Goal: Transaction & Acquisition: Purchase product/service

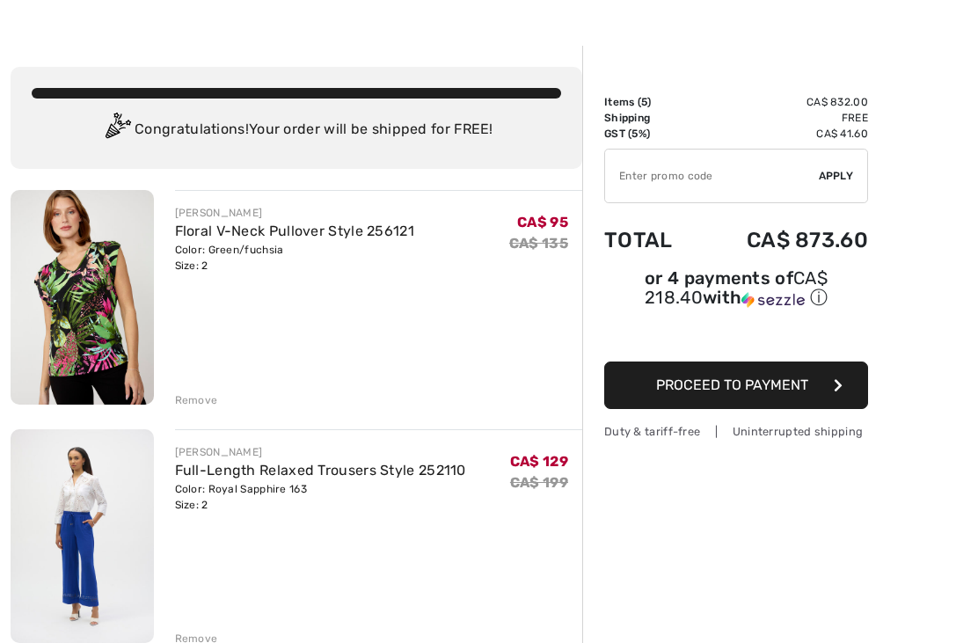
scroll to position [41, 0]
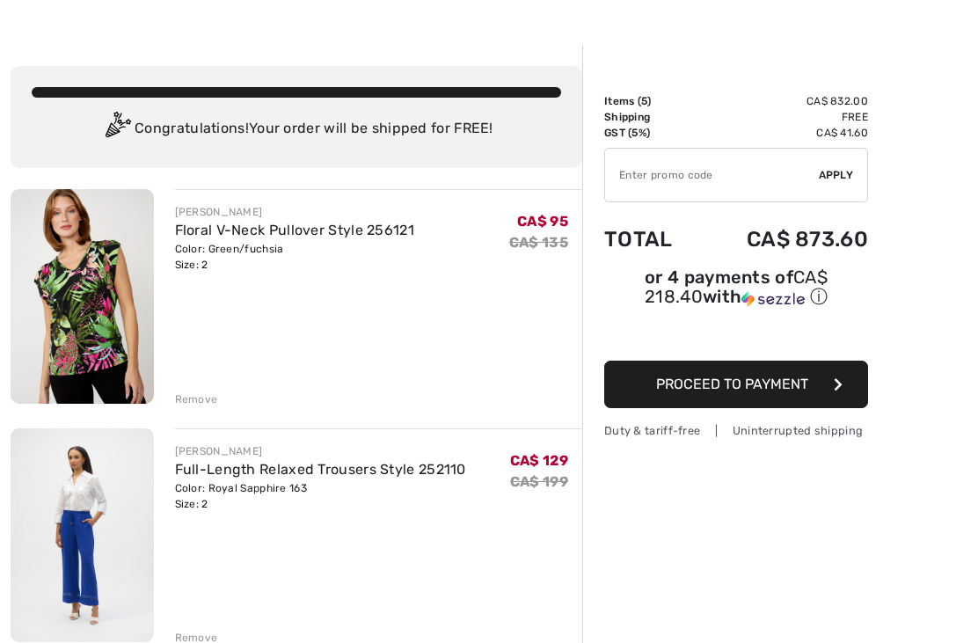
click at [211, 474] on link "Full-Length Relaxed Trousers Style 252110" at bounding box center [320, 469] width 291 height 17
click at [197, 475] on link "Full-Length Relaxed Trousers Style 252110" at bounding box center [320, 469] width 291 height 17
click at [86, 513] on img at bounding box center [82, 536] width 143 height 214
click at [83, 487] on img at bounding box center [82, 536] width 143 height 214
click at [203, 476] on link "Full-Length Relaxed Trousers Style 252110" at bounding box center [320, 469] width 291 height 17
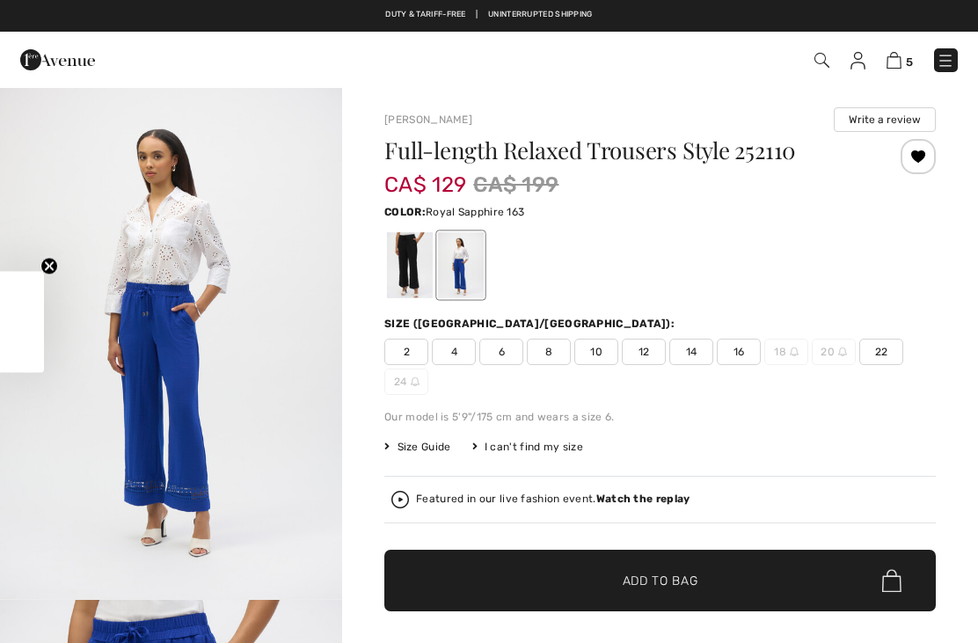
checkbox input "true"
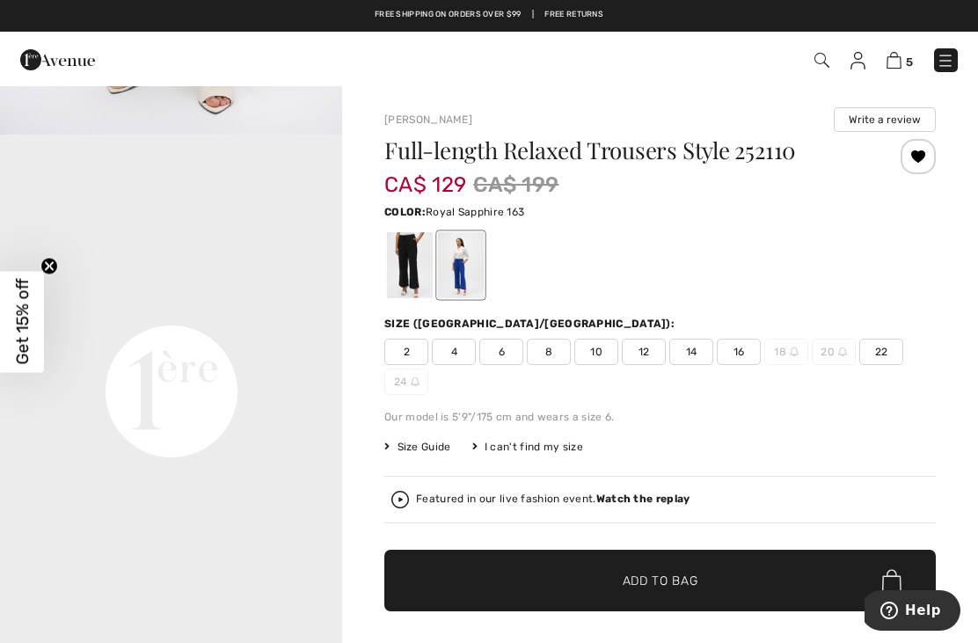
scroll to position [979, 0]
click at [436, 498] on div "Featured in our live fashion event. Watch the replay" at bounding box center [553, 499] width 274 height 11
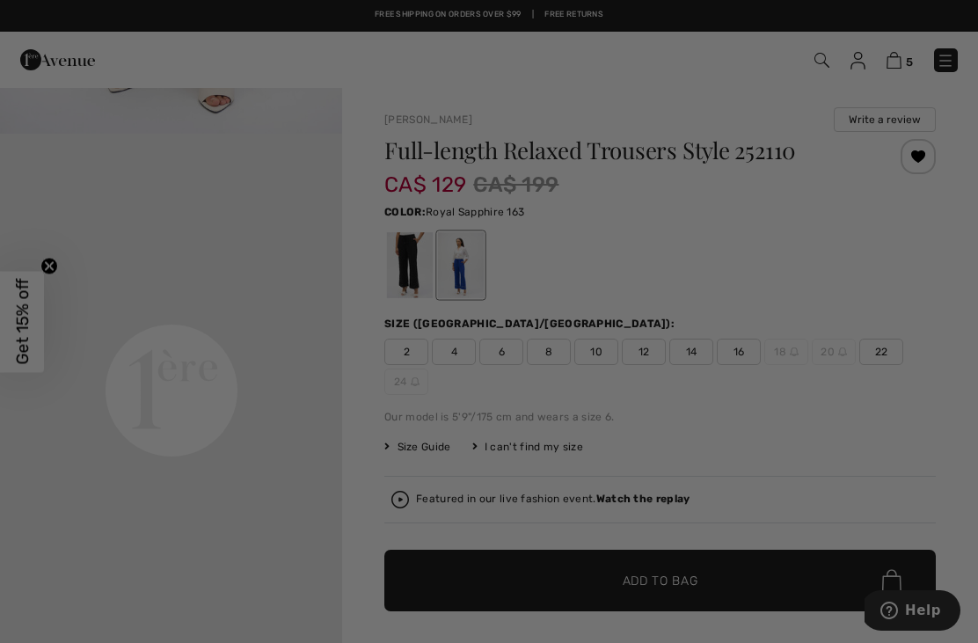
scroll to position [0, 0]
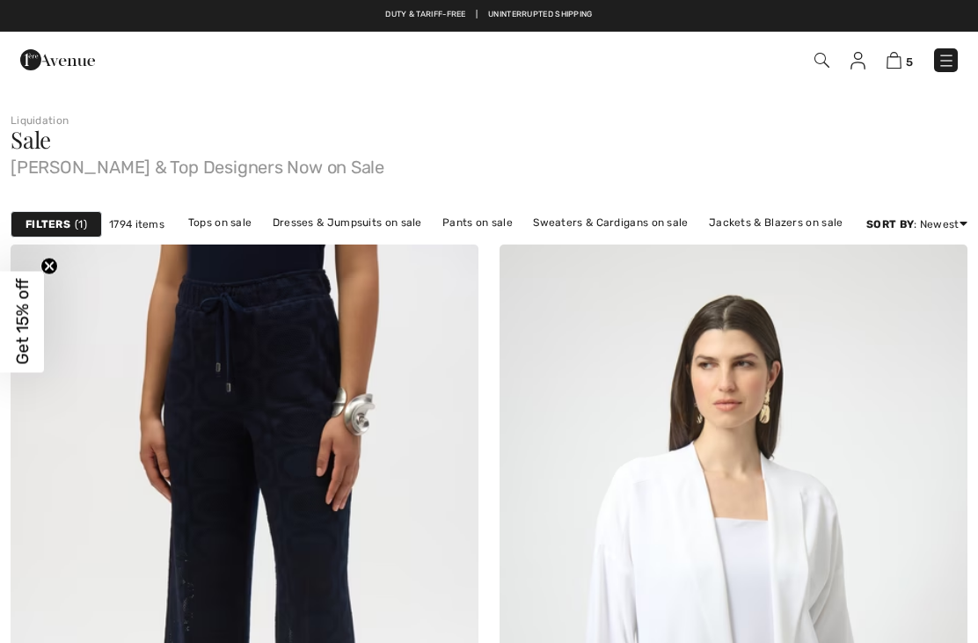
checkbox input "true"
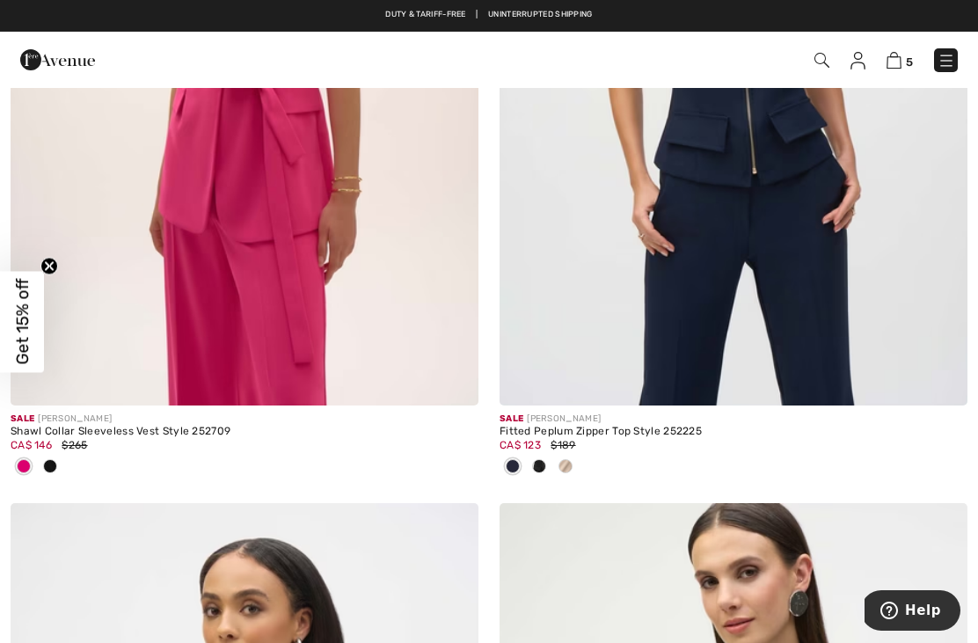
click at [857, 59] on img at bounding box center [858, 61] width 15 height 18
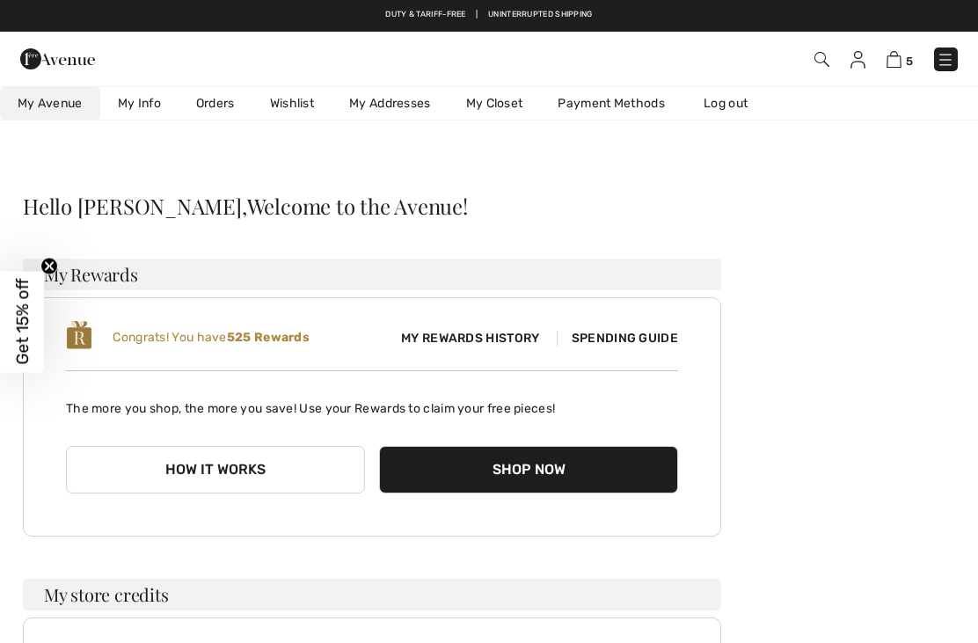
click at [313, 109] on link "Wishlist" at bounding box center [292, 103] width 79 height 33
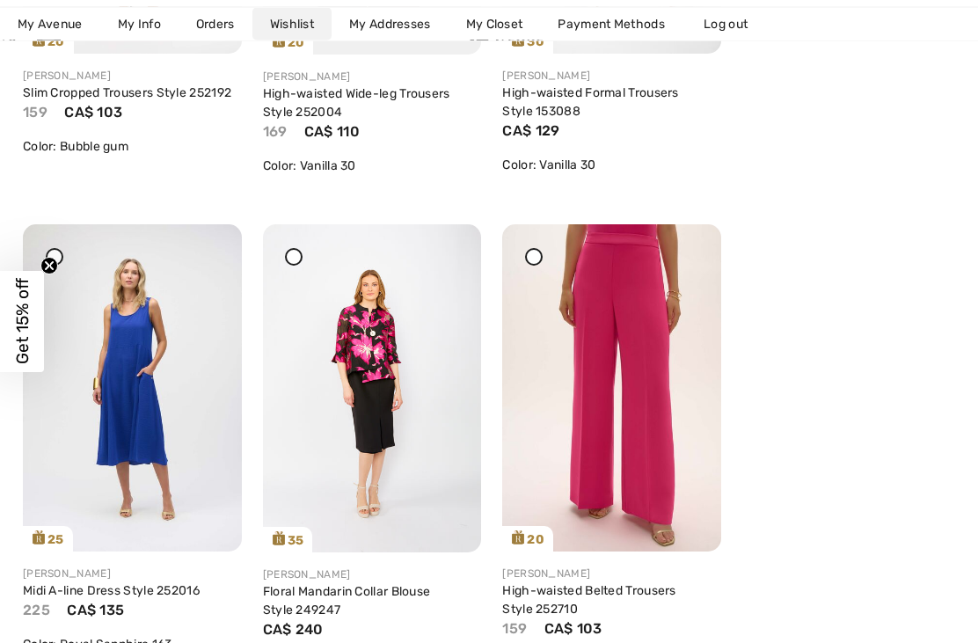
scroll to position [4114, 0]
click at [388, 595] on link "Floral Mandarin Collar Blouse Style 249247" at bounding box center [347, 600] width 168 height 33
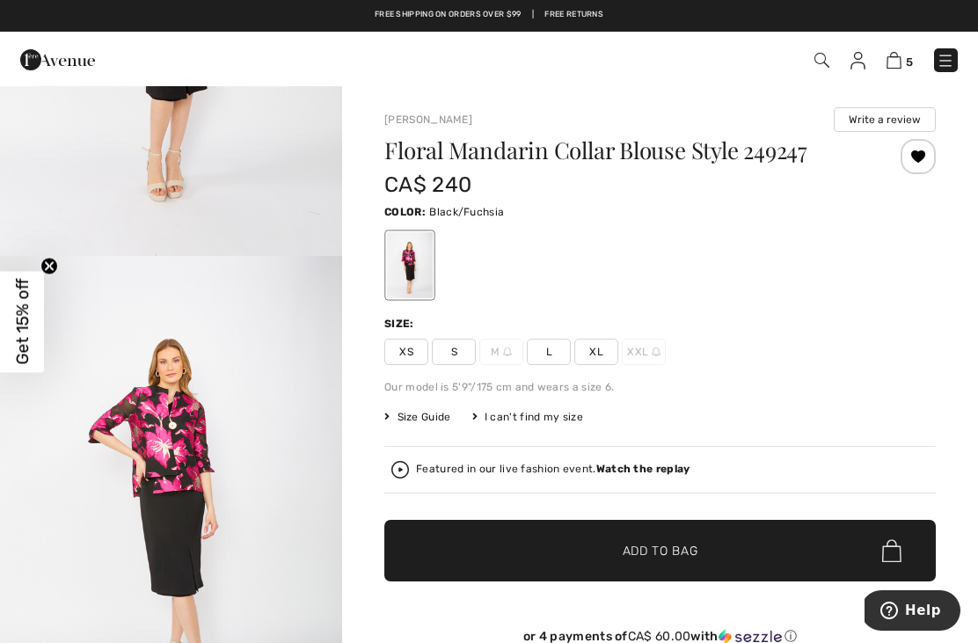
scroll to position [343, 0]
click at [415, 466] on div "Featured in our live fashion event. Watch the replay" at bounding box center [661, 470] width 538 height 18
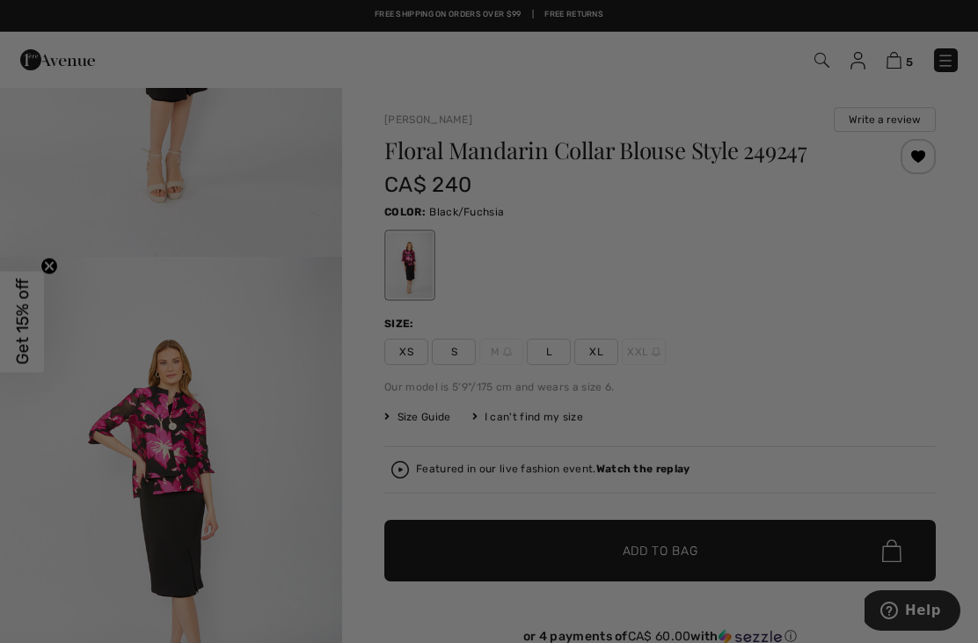
scroll to position [0, 0]
checkbox input "true"
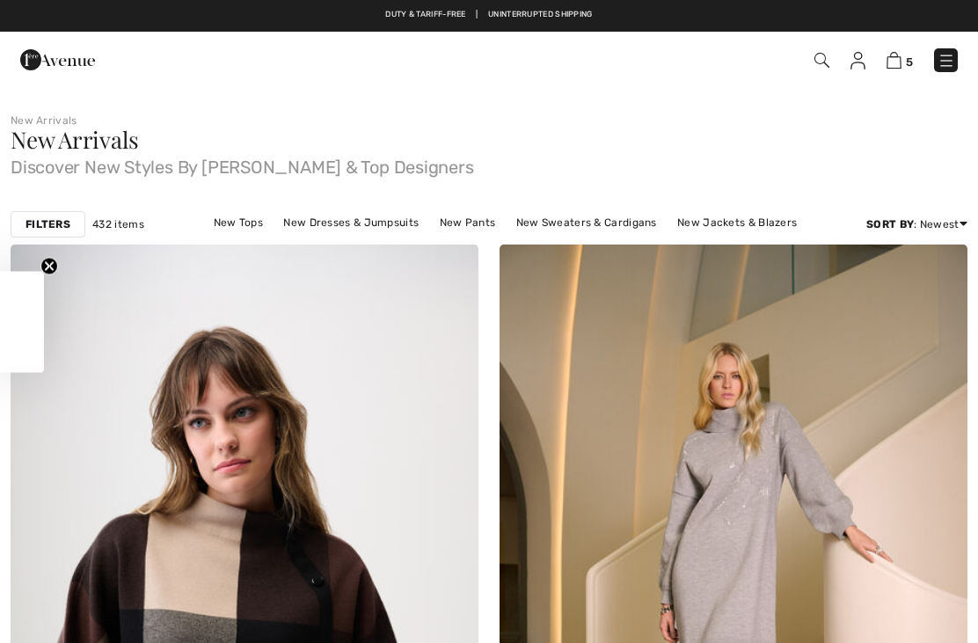
checkbox input "true"
click at [857, 61] on img at bounding box center [858, 61] width 15 height 18
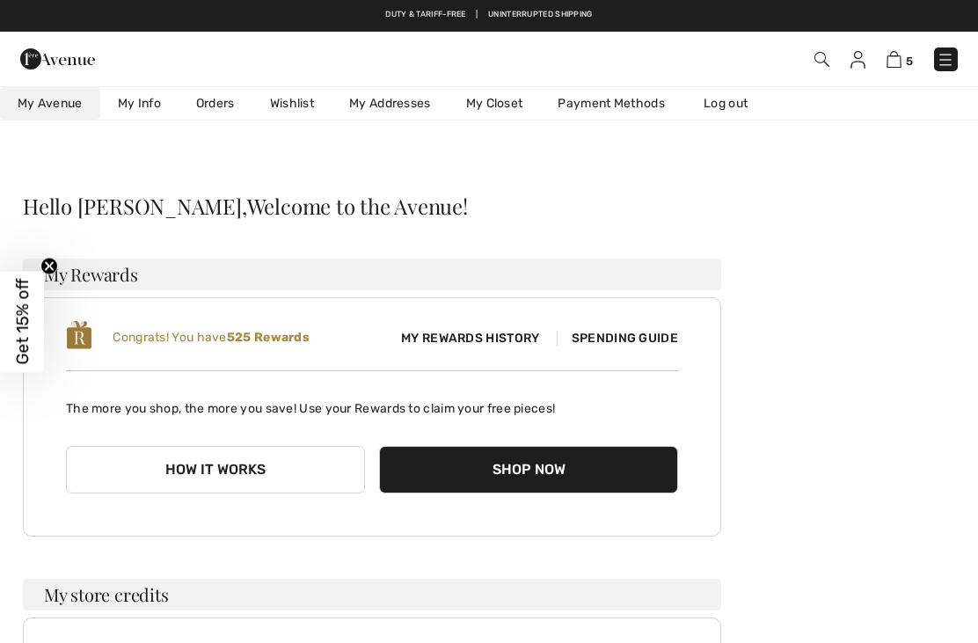
click at [298, 92] on link "Wishlist" at bounding box center [292, 103] width 79 height 33
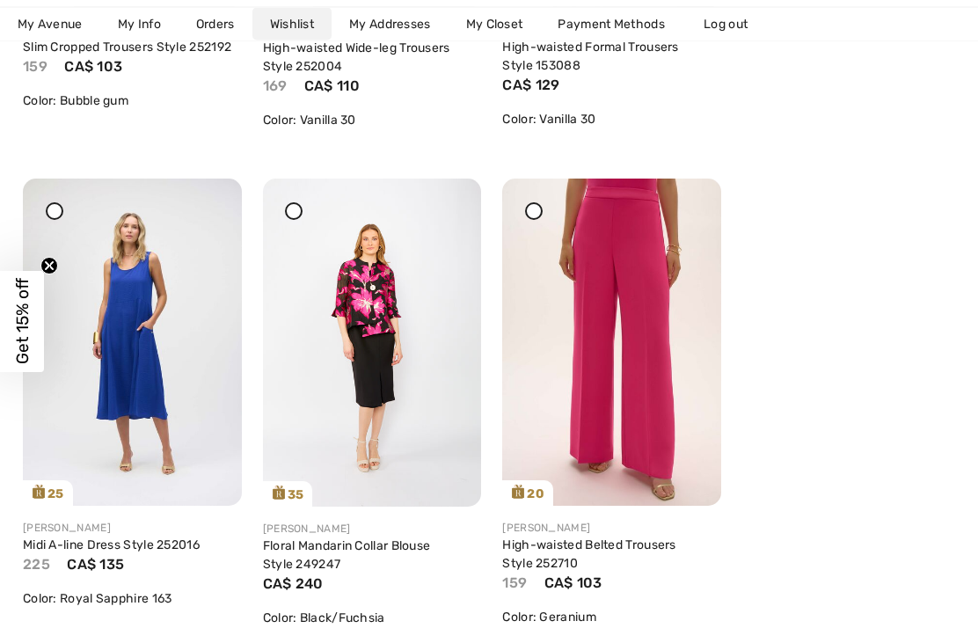
scroll to position [4159, 0]
click at [351, 538] on link "Floral Mandarin Collar Blouse Style 249247" at bounding box center [347, 554] width 168 height 33
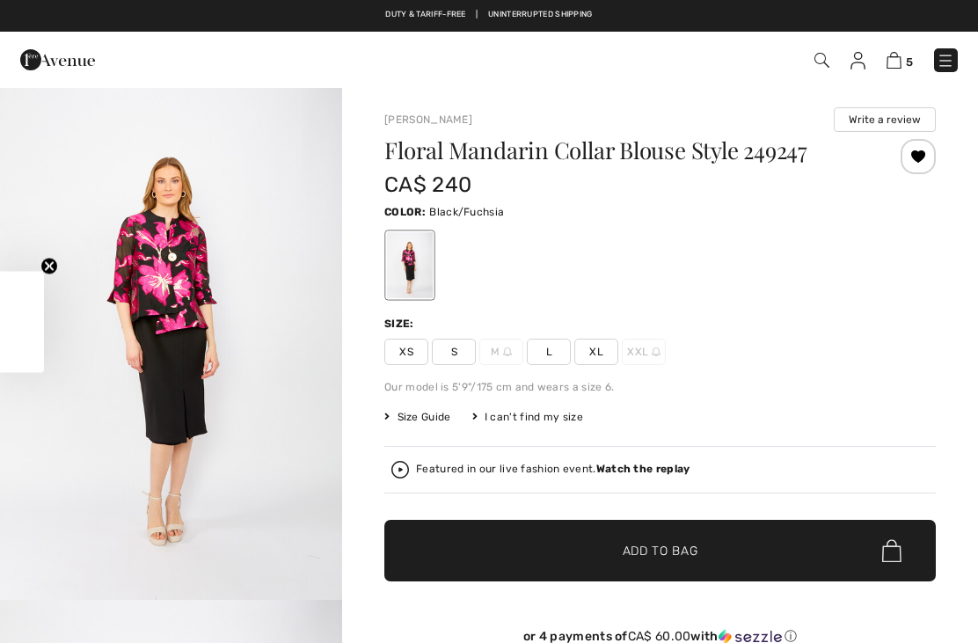
checkbox input "true"
click at [403, 473] on img at bounding box center [401, 470] width 18 height 18
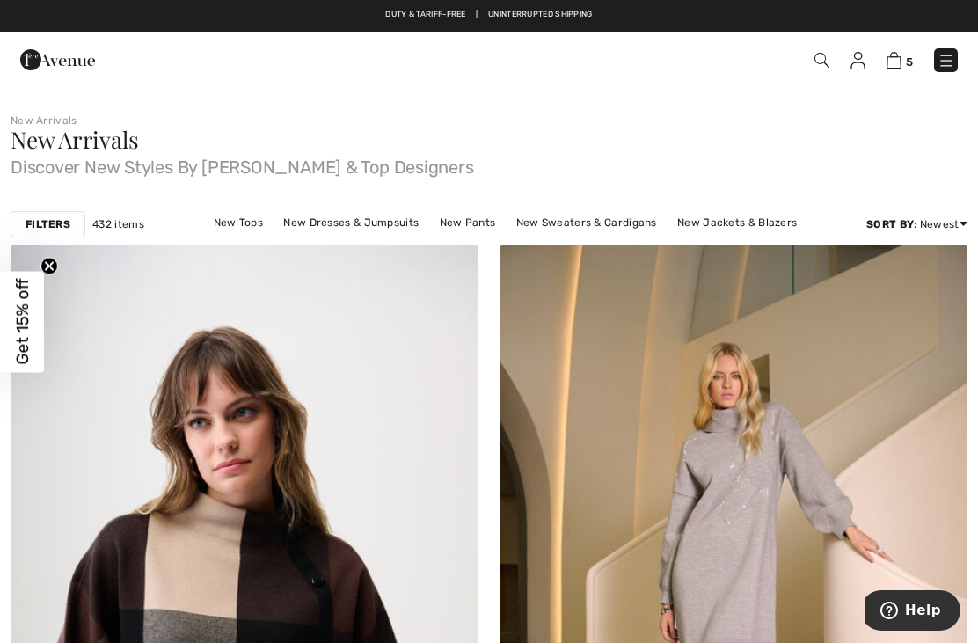
click at [942, 56] on img at bounding box center [947, 61] width 18 height 18
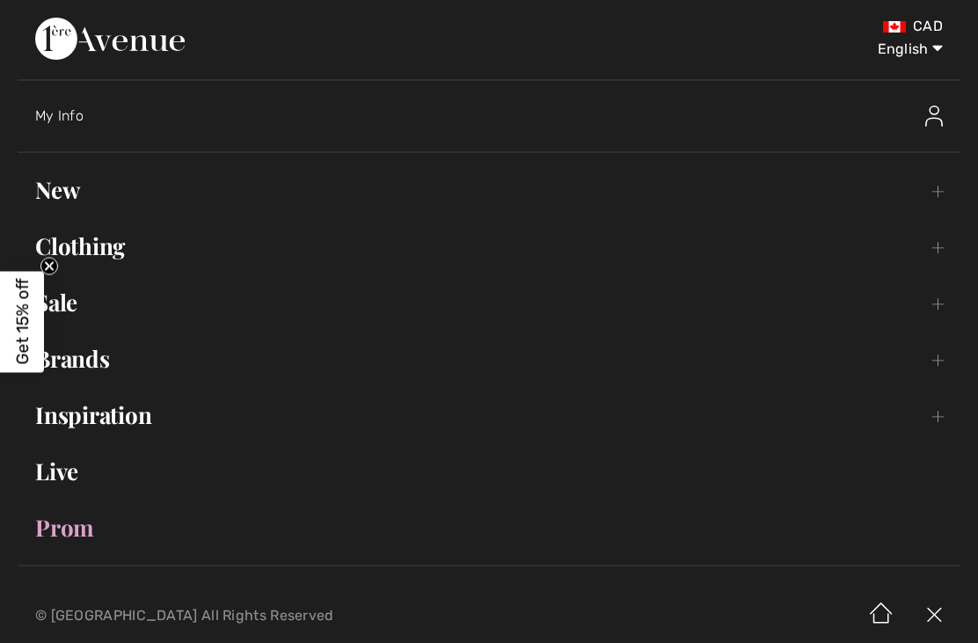
click at [926, 116] on img at bounding box center [935, 116] width 18 height 21
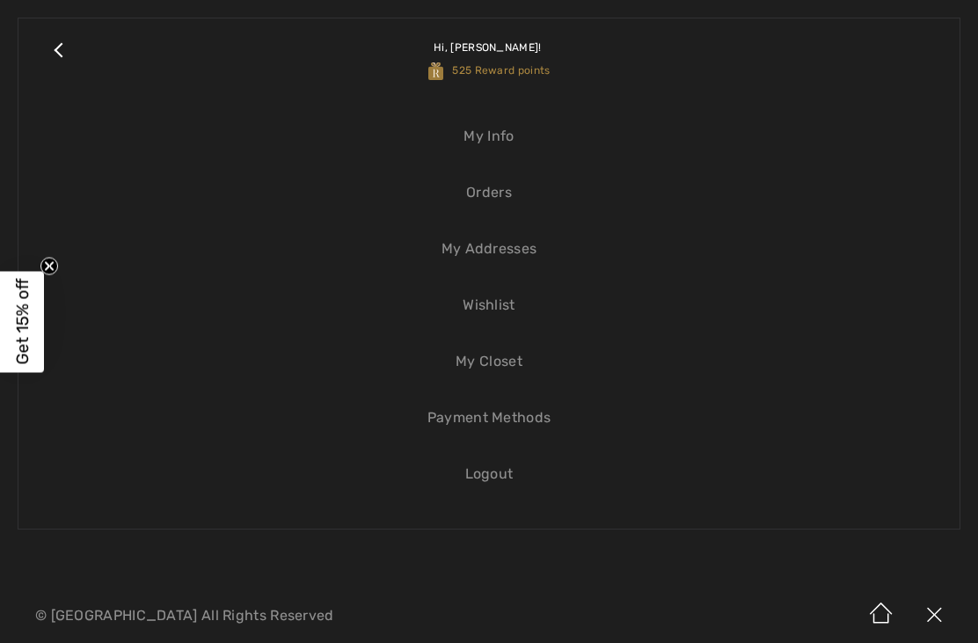
click at [493, 301] on link "Wishlist" at bounding box center [489, 305] width 906 height 39
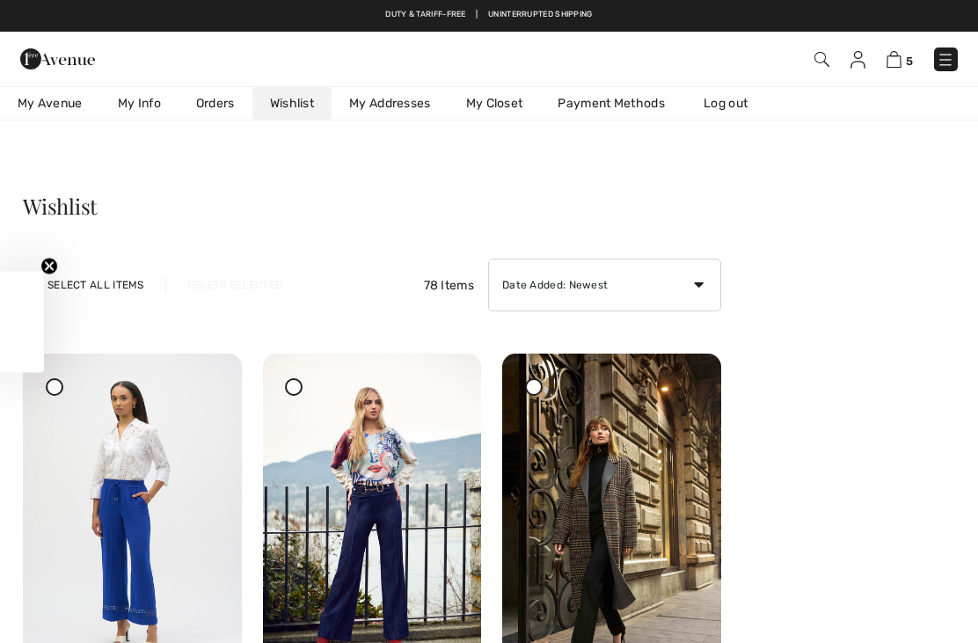
checkbox input "true"
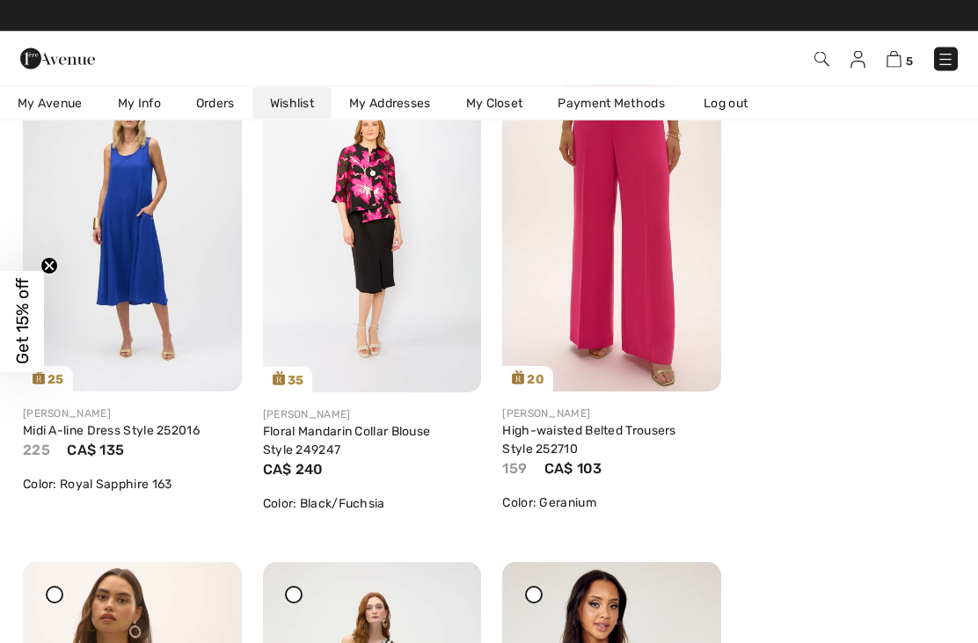
scroll to position [4274, 0]
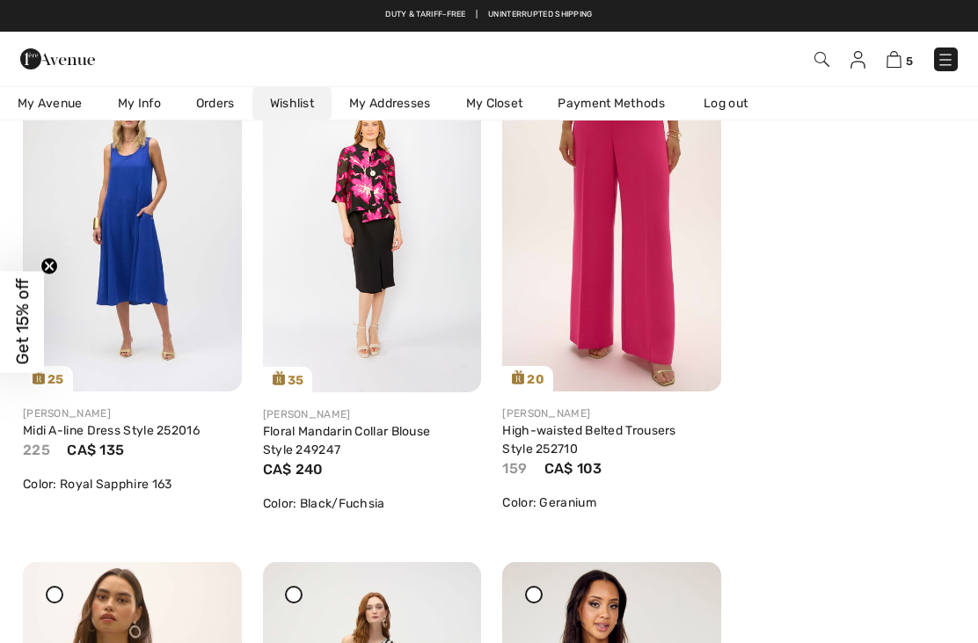
click at [338, 230] on img at bounding box center [372, 228] width 219 height 328
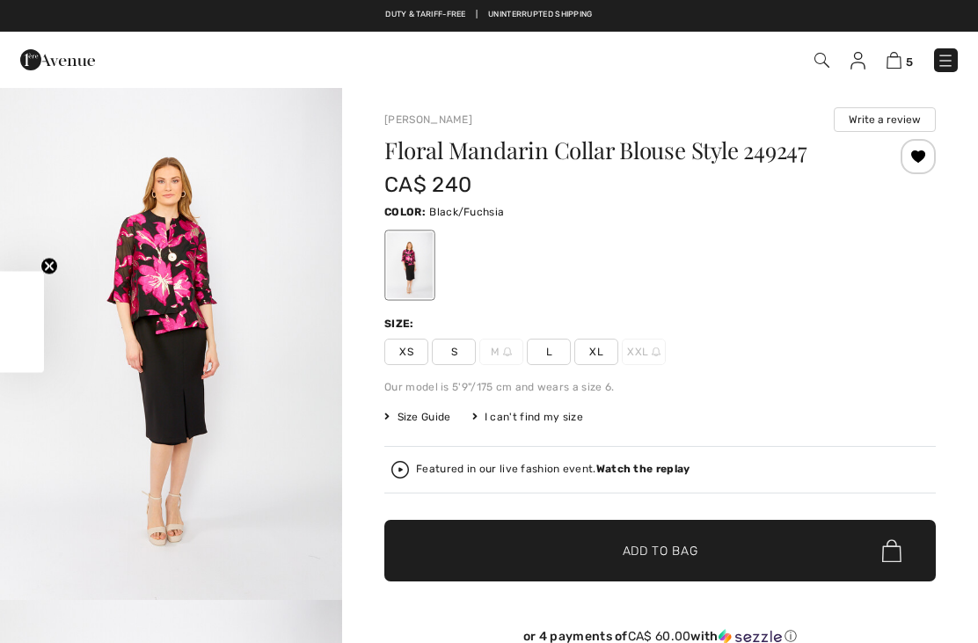
checkbox input "true"
click at [400, 461] on img at bounding box center [401, 470] width 18 height 18
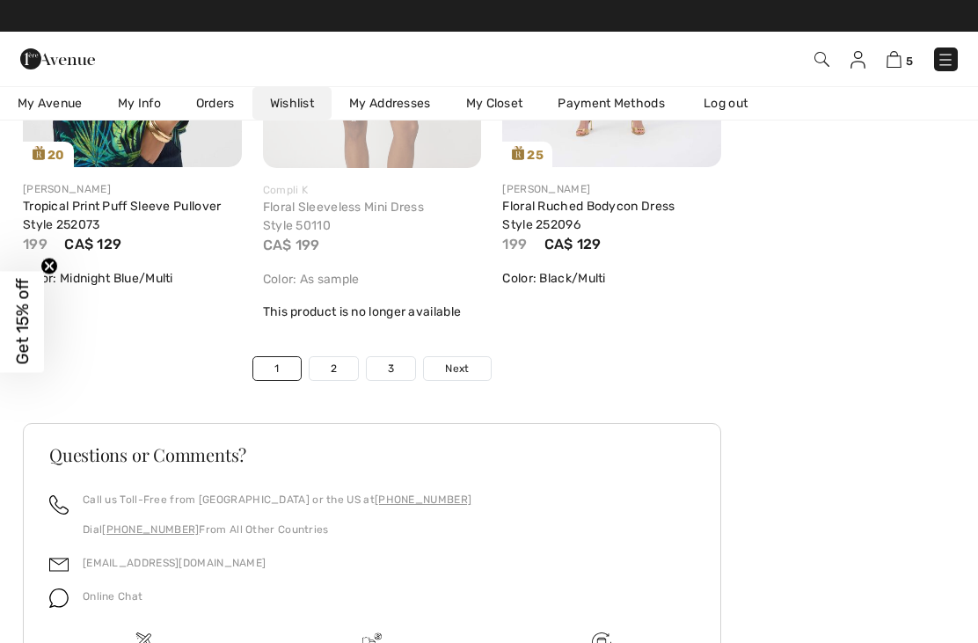
scroll to position [6009, 0]
click at [341, 373] on link "2" at bounding box center [334, 369] width 48 height 23
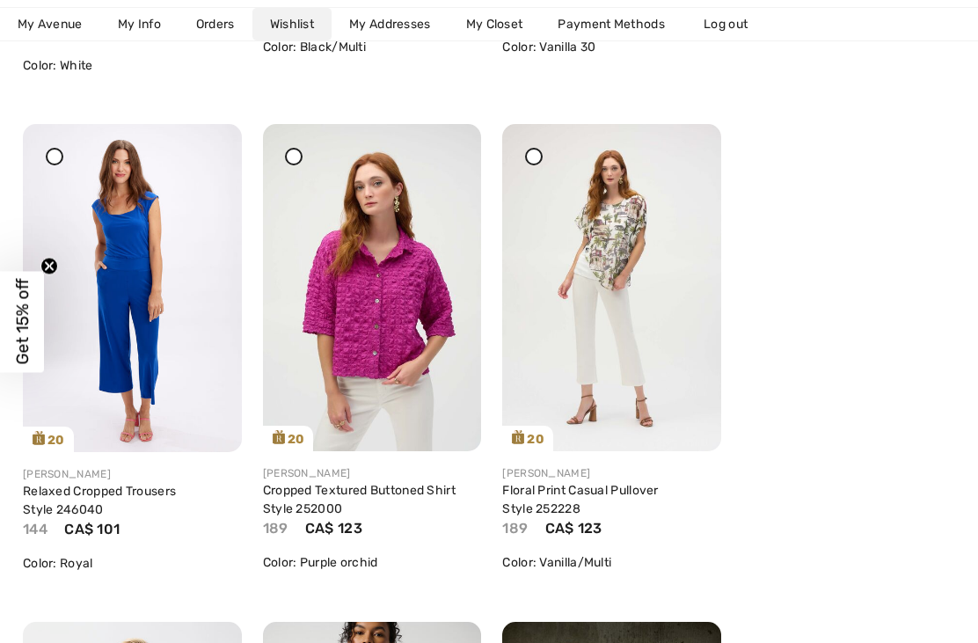
scroll to position [2721, 0]
click at [67, 495] on link "Relaxed Cropped Trousers Style 246040" at bounding box center [99, 499] width 153 height 33
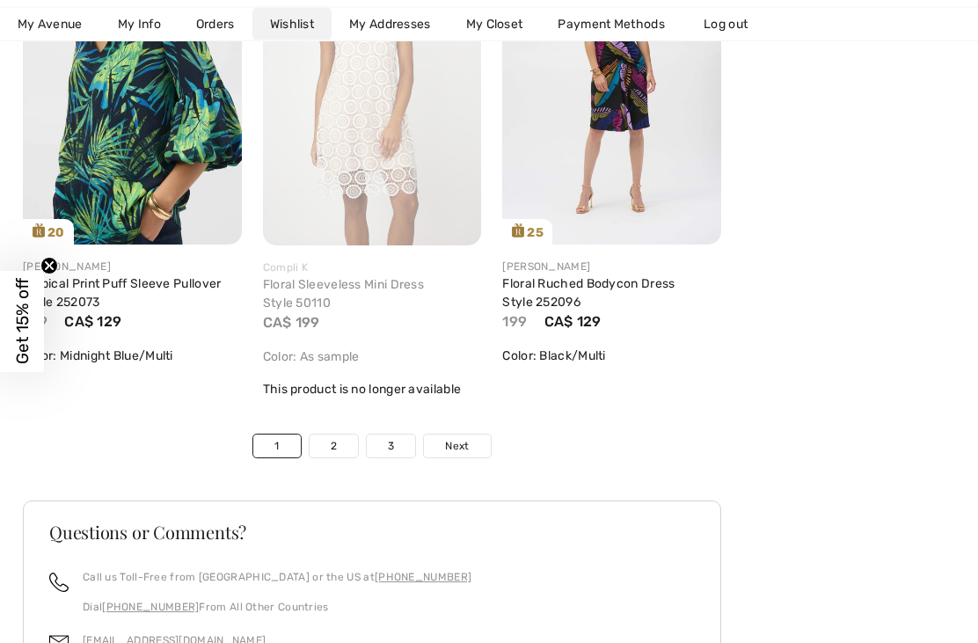
scroll to position [5932, 0]
click at [346, 448] on link "2" at bounding box center [334, 446] width 48 height 23
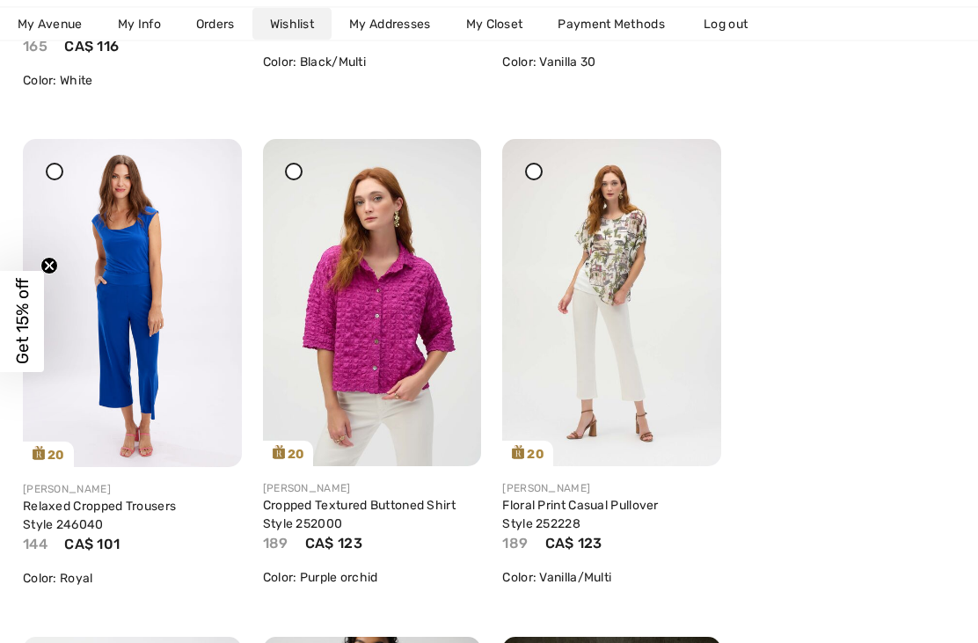
scroll to position [2706, 0]
click at [606, 418] on div "Share" at bounding box center [656, 434] width 105 height 62
click at [619, 497] on link "Floral Print Casual Pullover Style 252228" at bounding box center [580, 513] width 156 height 33
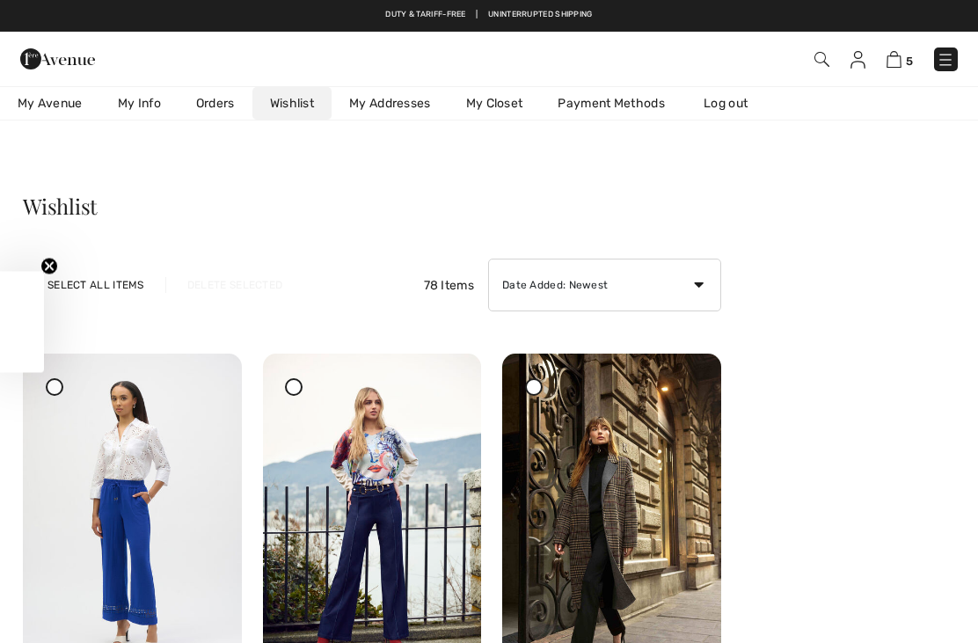
checkbox input "true"
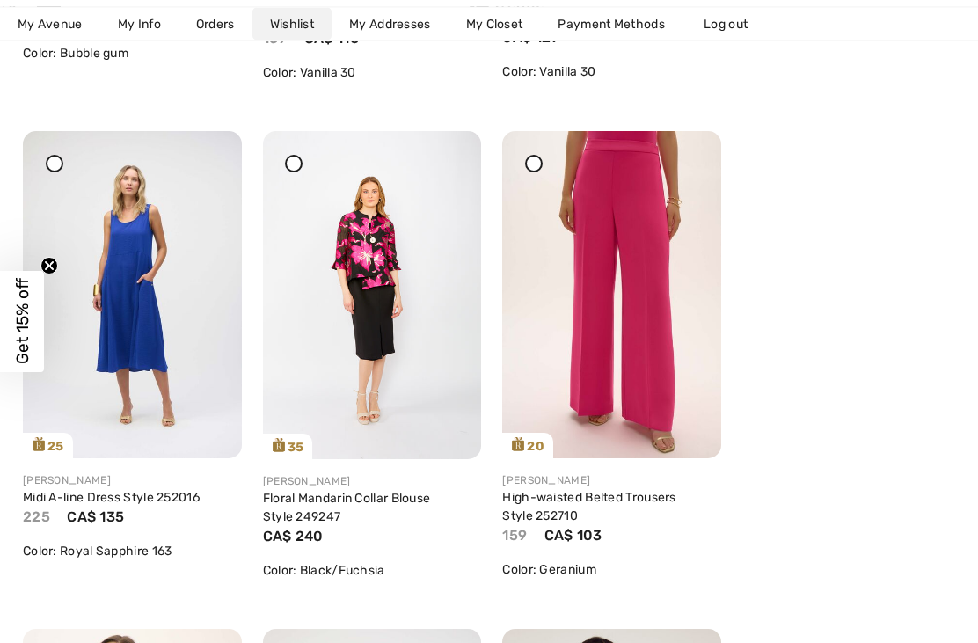
scroll to position [4207, 0]
click at [416, 491] on link "Floral Mandarin Collar Blouse Style 249247" at bounding box center [347, 507] width 168 height 33
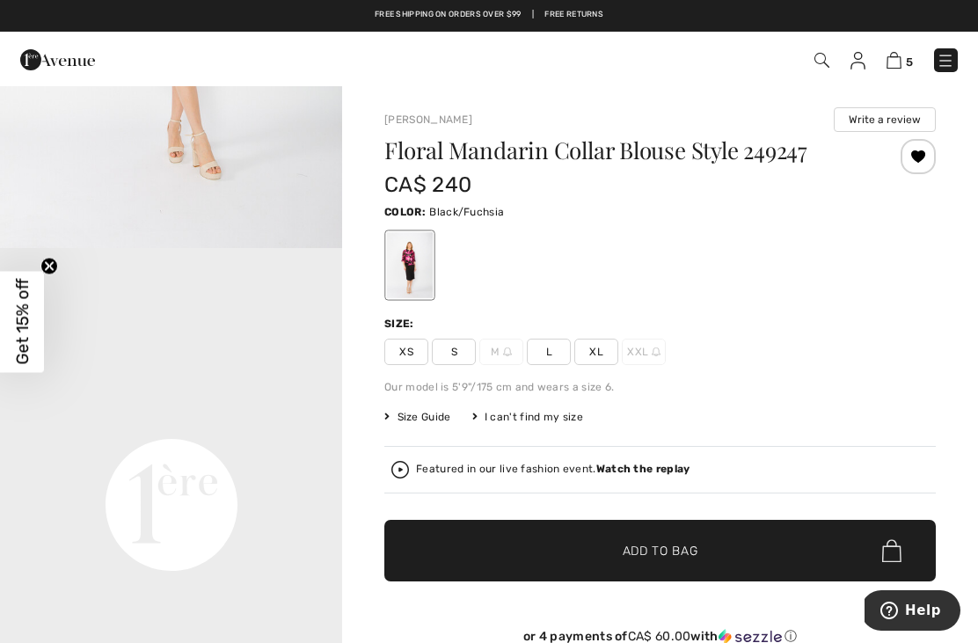
scroll to position [910, 0]
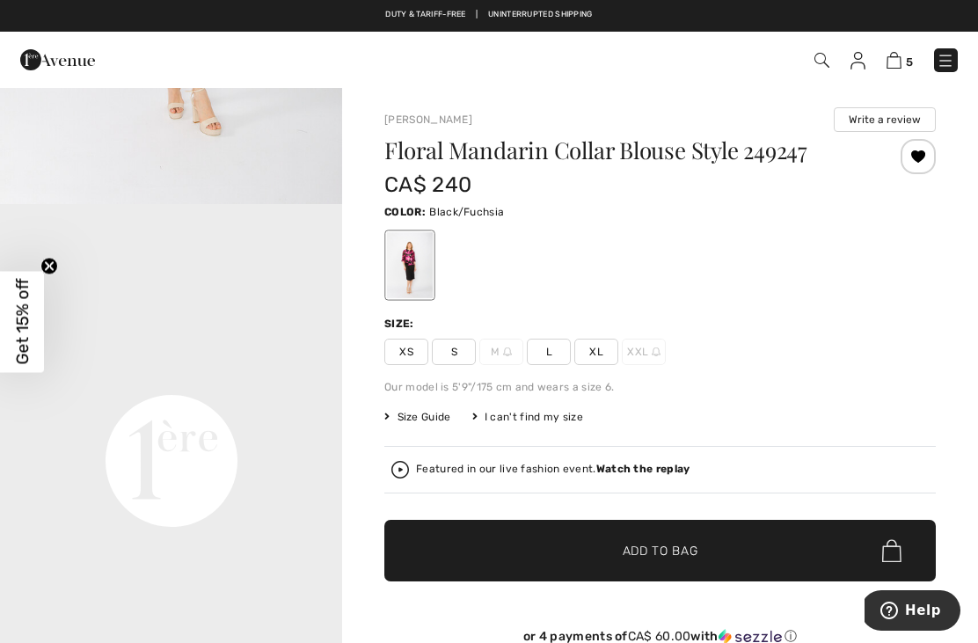
click at [415, 352] on span "XS" at bounding box center [407, 352] width 44 height 26
click at [604, 553] on span "✔ Added to Bag" at bounding box center [634, 551] width 107 height 18
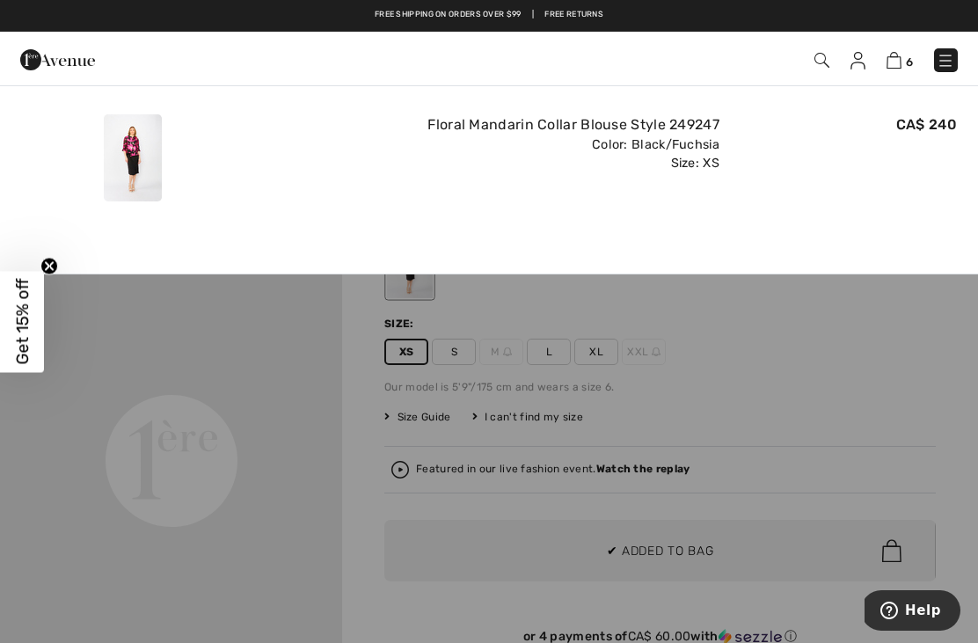
scroll to position [0, 0]
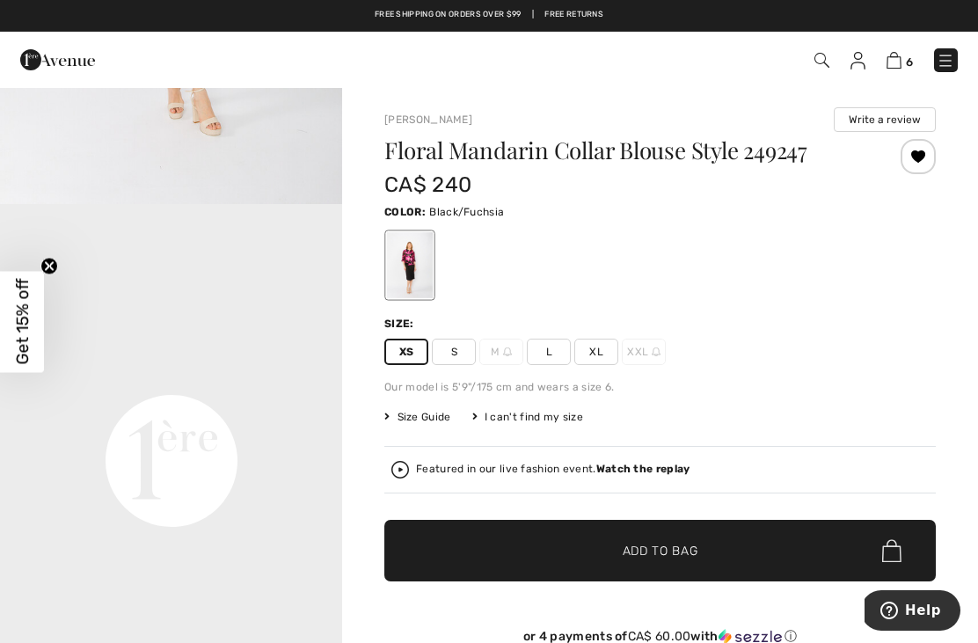
click at [48, 376] on video "Your browser does not support the video tag." at bounding box center [171, 290] width 342 height 172
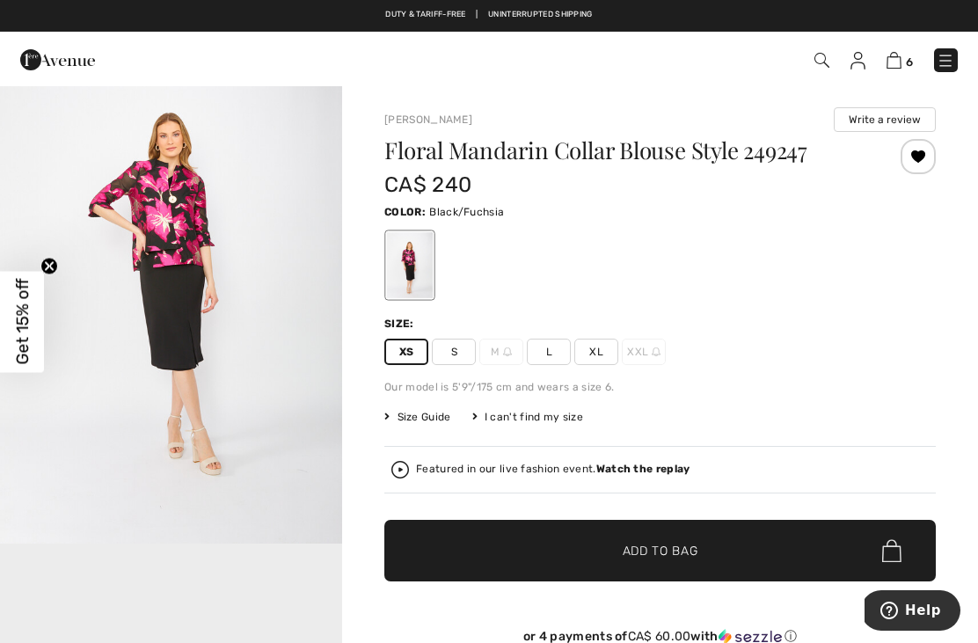
scroll to position [566, 0]
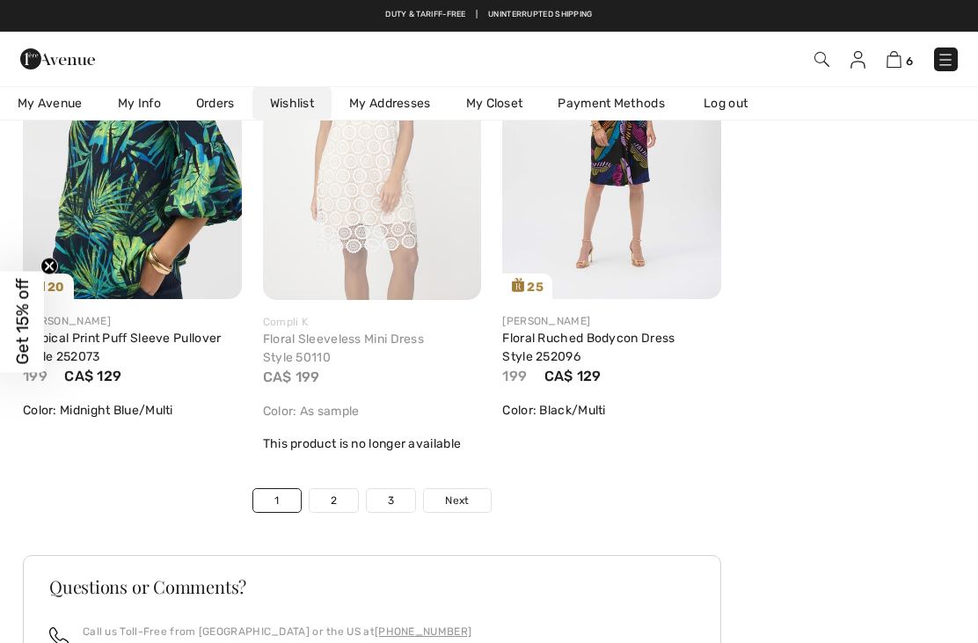
scroll to position [5877, 0]
click at [341, 502] on link "2" at bounding box center [334, 501] width 48 height 23
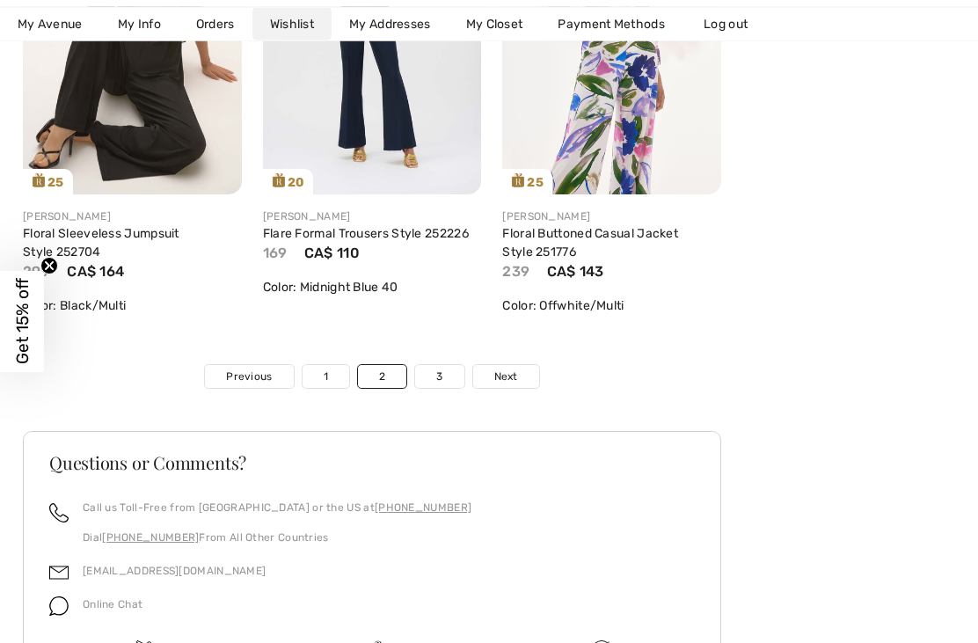
scroll to position [5965, 0]
click at [445, 383] on link "3" at bounding box center [439, 376] width 48 height 23
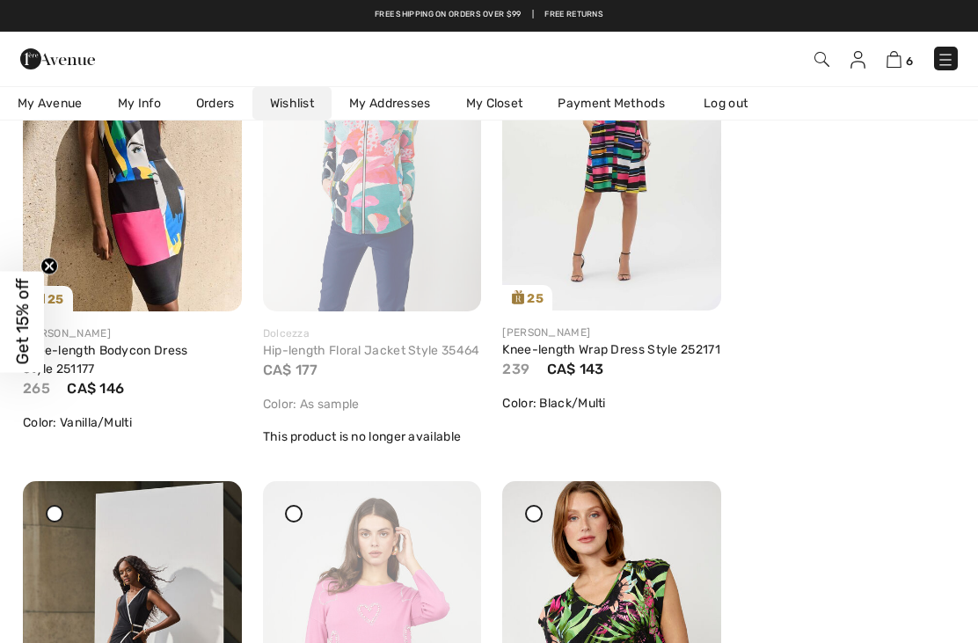
scroll to position [0, 0]
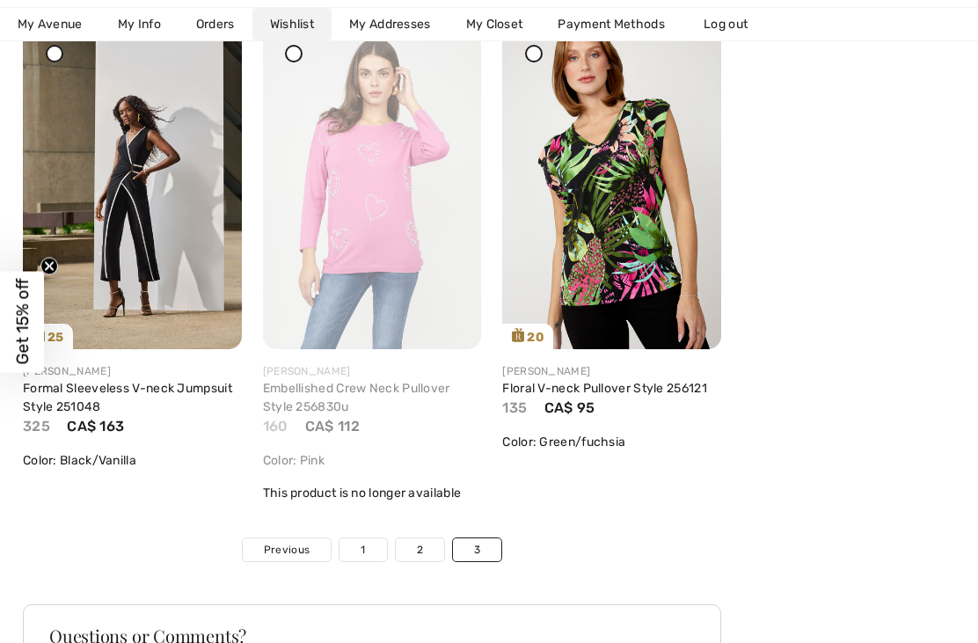
click at [365, 561] on link "1" at bounding box center [363, 549] width 47 height 23
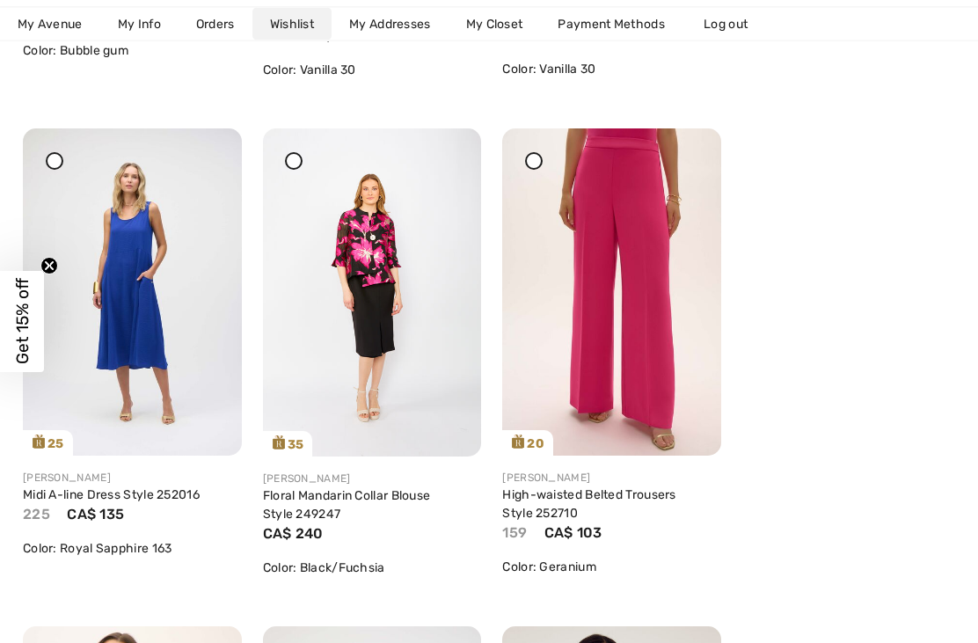
scroll to position [4348, 0]
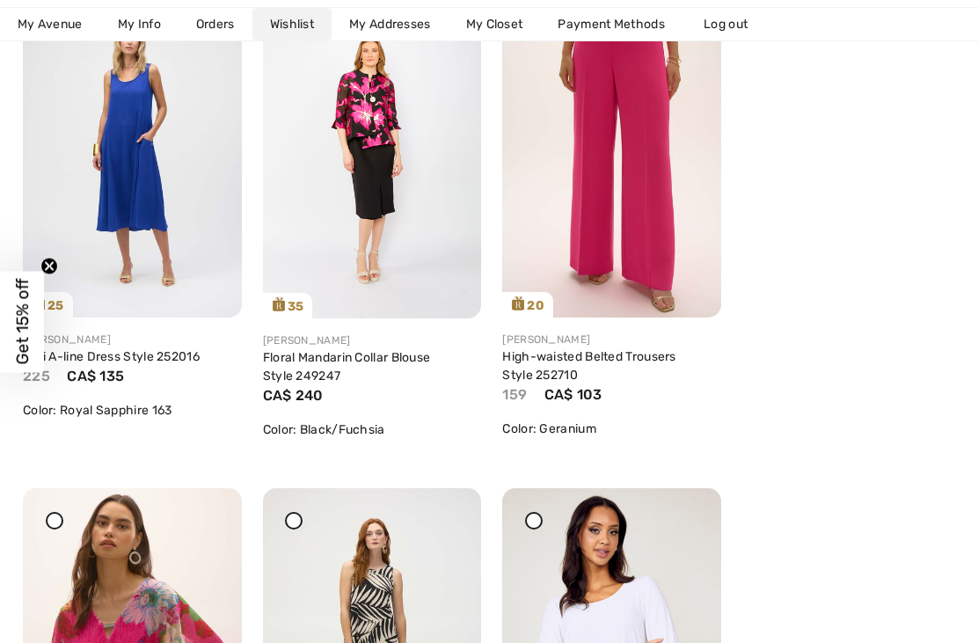
click at [314, 362] on link "Floral Mandarin Collar Blouse Style 249247" at bounding box center [347, 366] width 168 height 33
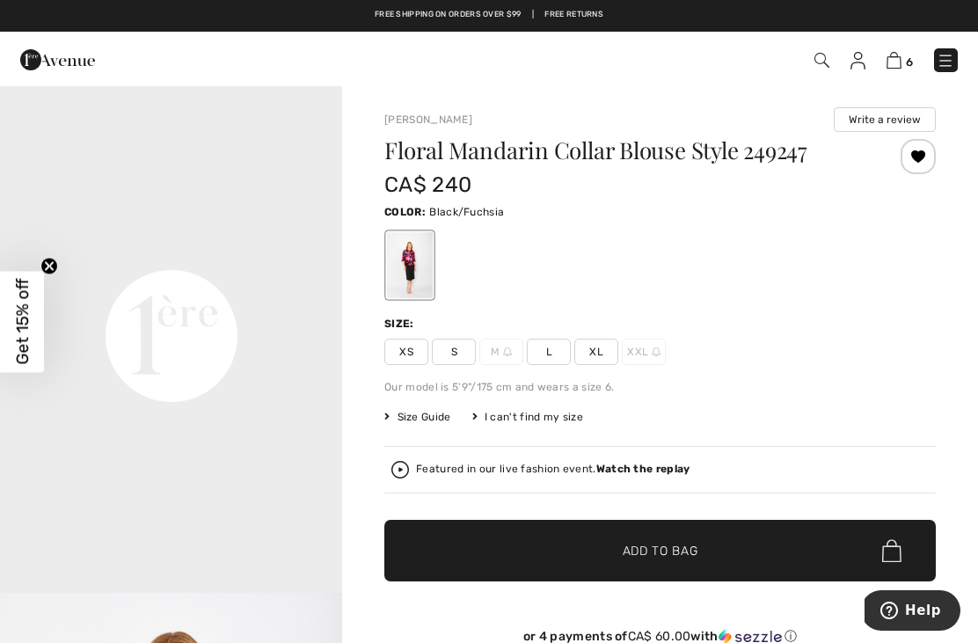
scroll to position [1036, 0]
click at [900, 52] on link "6" at bounding box center [900, 59] width 26 height 21
click at [890, 57] on img at bounding box center [894, 60] width 15 height 17
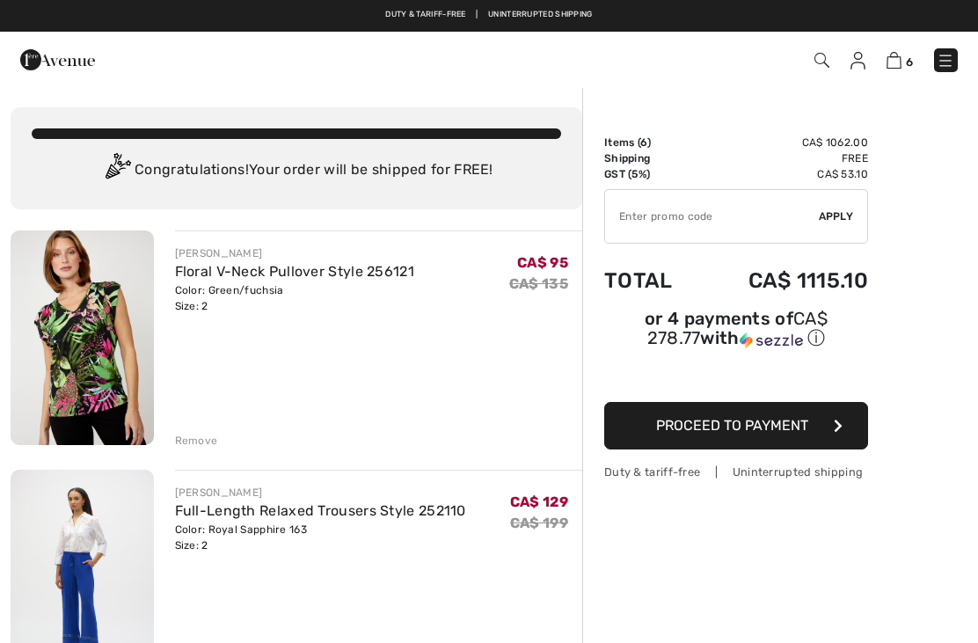
click at [189, 441] on div "Remove" at bounding box center [196, 441] width 43 height 16
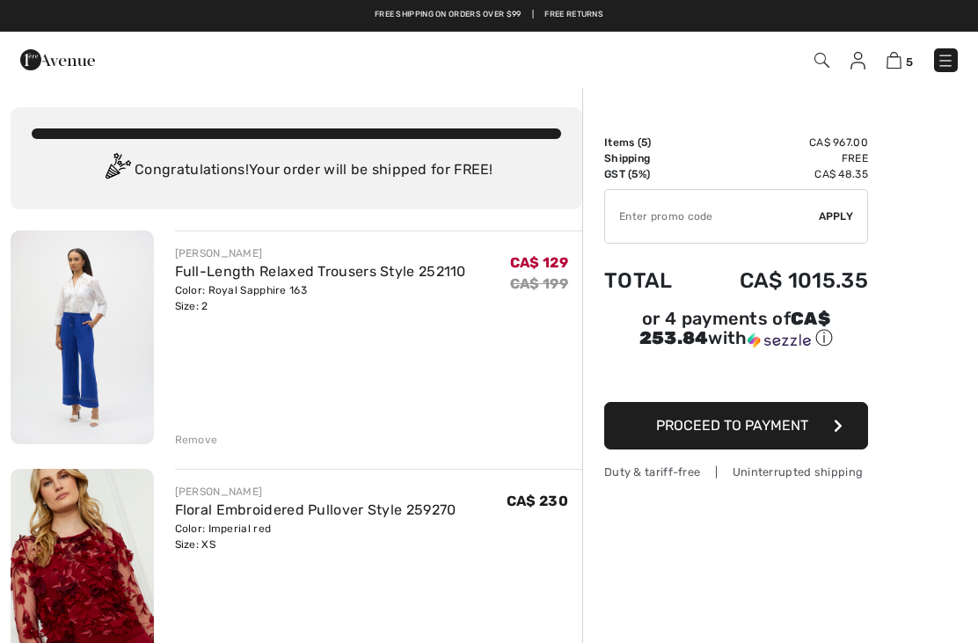
click at [180, 443] on div "Remove" at bounding box center [196, 440] width 43 height 16
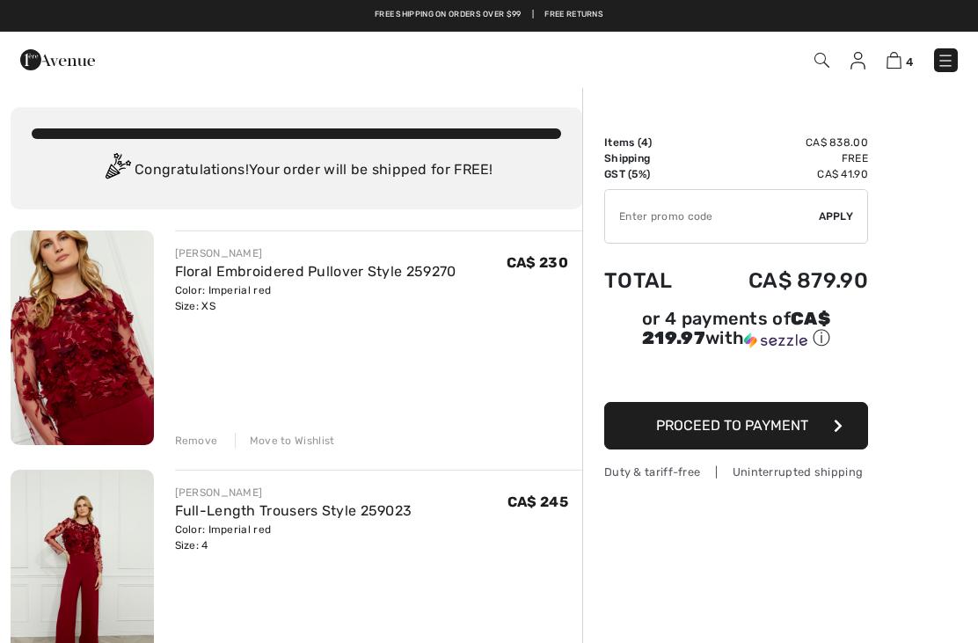
click at [284, 443] on div "Move to Wishlist" at bounding box center [285, 441] width 100 height 16
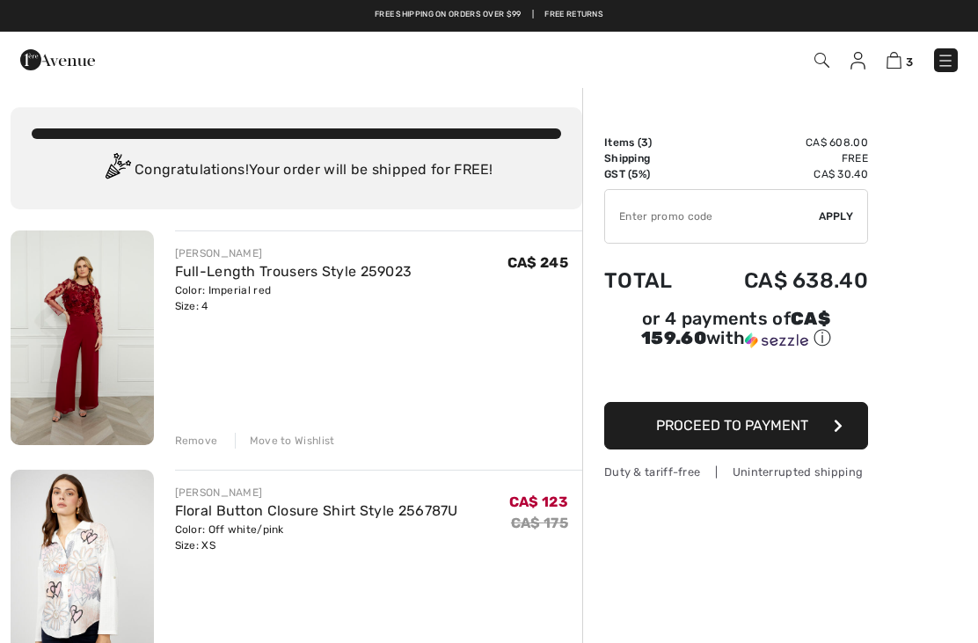
click at [293, 443] on div "Move to Wishlist" at bounding box center [285, 441] width 100 height 16
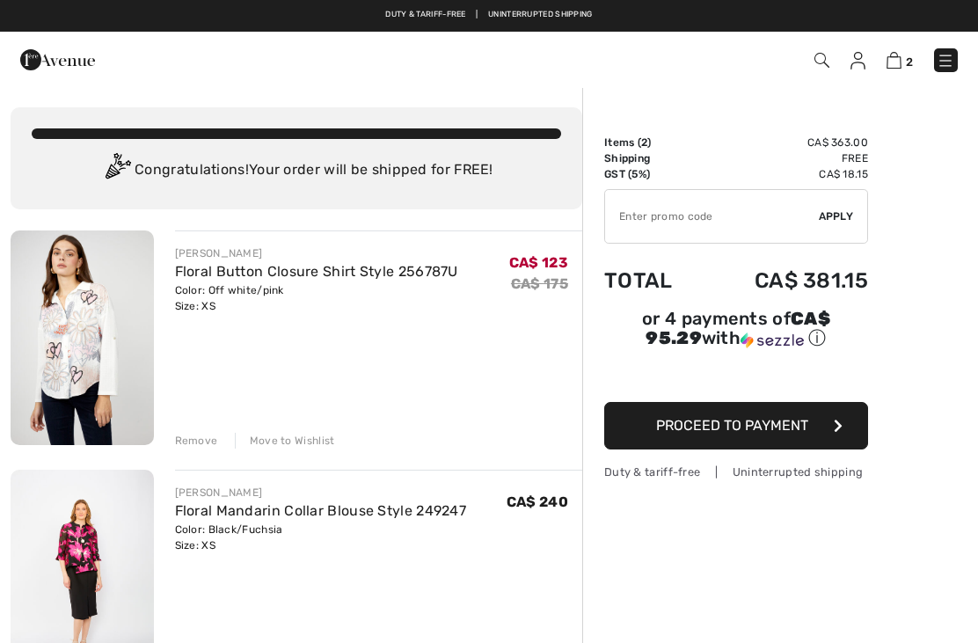
click at [182, 433] on div "Remove" at bounding box center [196, 441] width 43 height 16
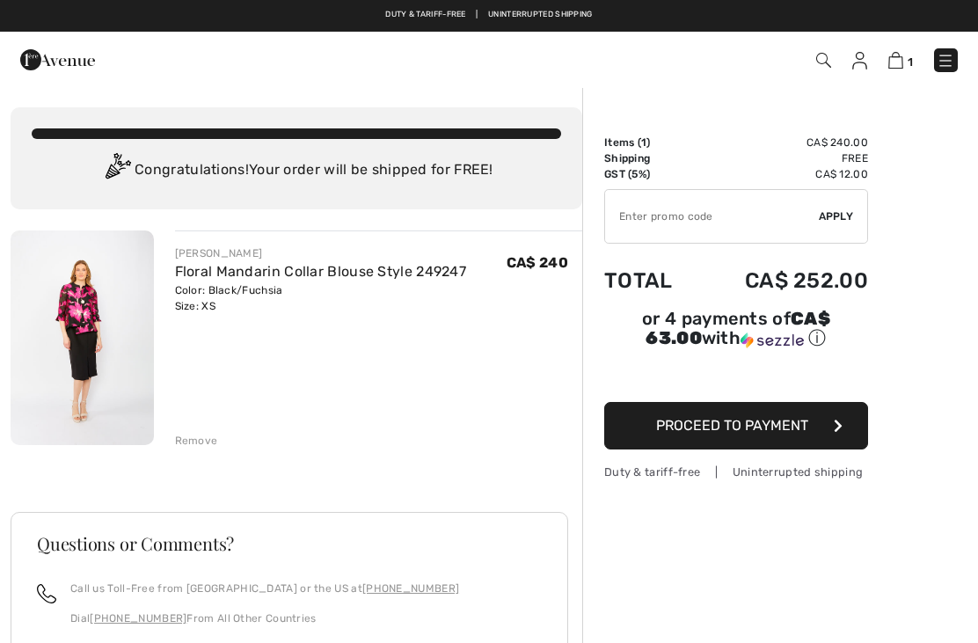
click at [857, 55] on img at bounding box center [860, 61] width 15 height 18
click at [859, 55] on img at bounding box center [860, 61] width 15 height 18
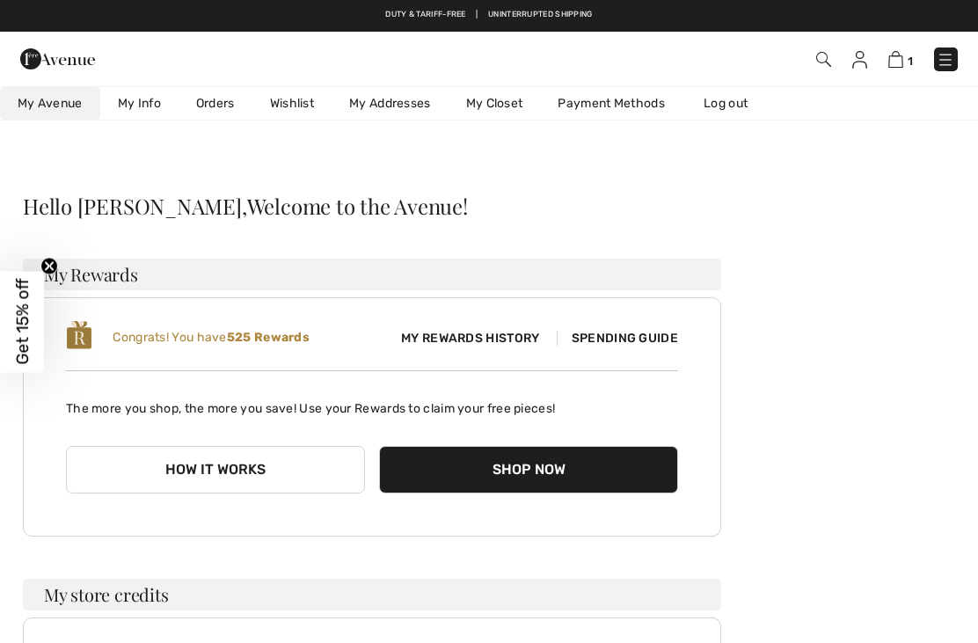
click at [290, 99] on link "Wishlist" at bounding box center [292, 103] width 79 height 33
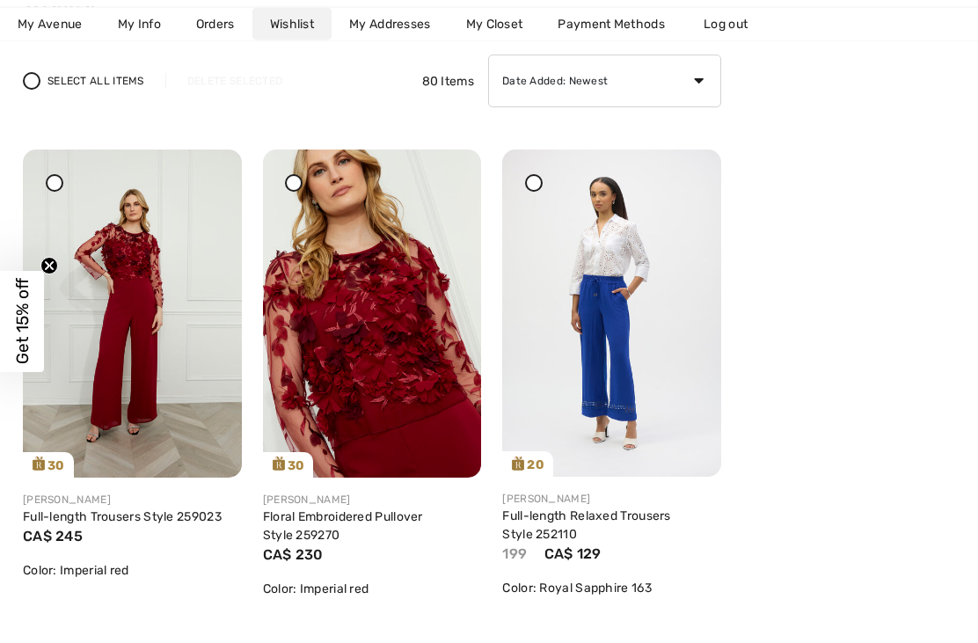
scroll to position [204, 0]
click at [402, 451] on div "Share" at bounding box center [416, 446] width 105 height 62
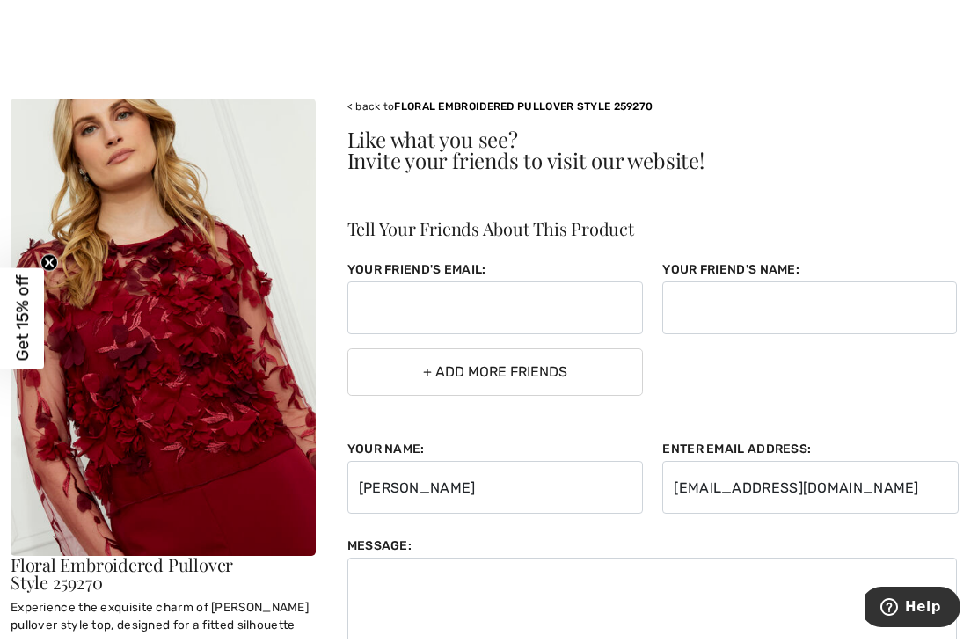
scroll to position [39, 0]
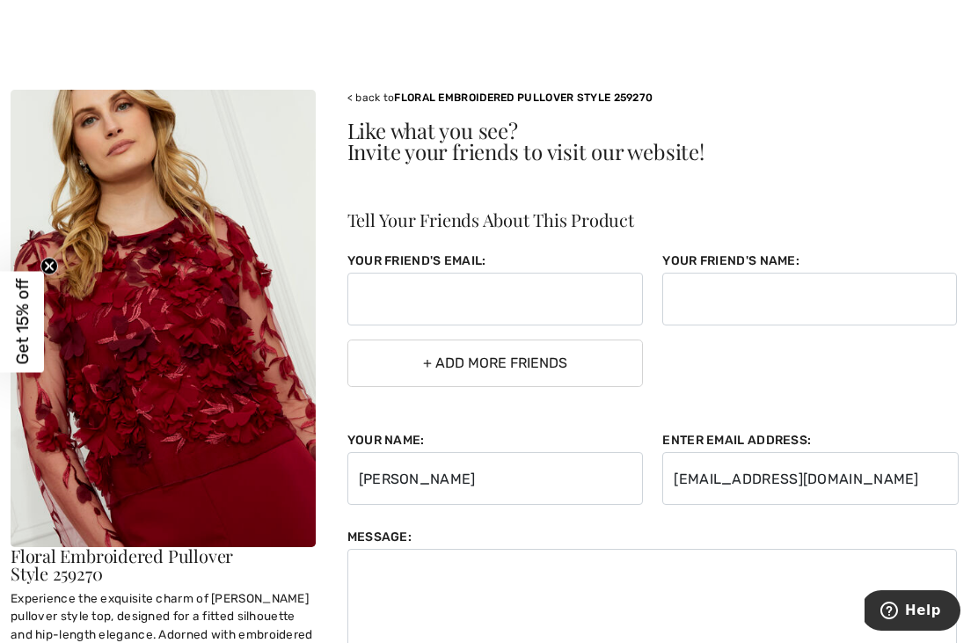
click at [399, 93] on link "FLORAL EMBROIDERED PULLOVER STYLE 259270" at bounding box center [523, 98] width 259 height 12
click at [459, 97] on link "FLORAL EMBROIDERED PULLOVER STYLE 259270" at bounding box center [523, 98] width 259 height 12
click at [531, 95] on link "FLORAL EMBROIDERED PULLOVER STYLE 259270" at bounding box center [523, 98] width 259 height 12
click at [590, 92] on link "FLORAL EMBROIDERED PULLOVER STYLE 259270" at bounding box center [523, 98] width 259 height 12
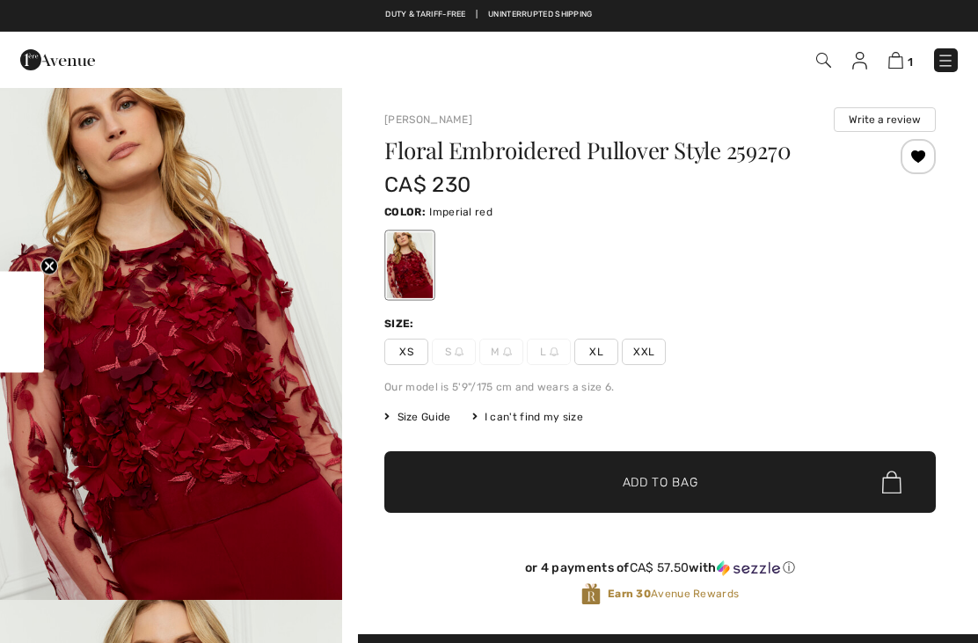
checkbox input "true"
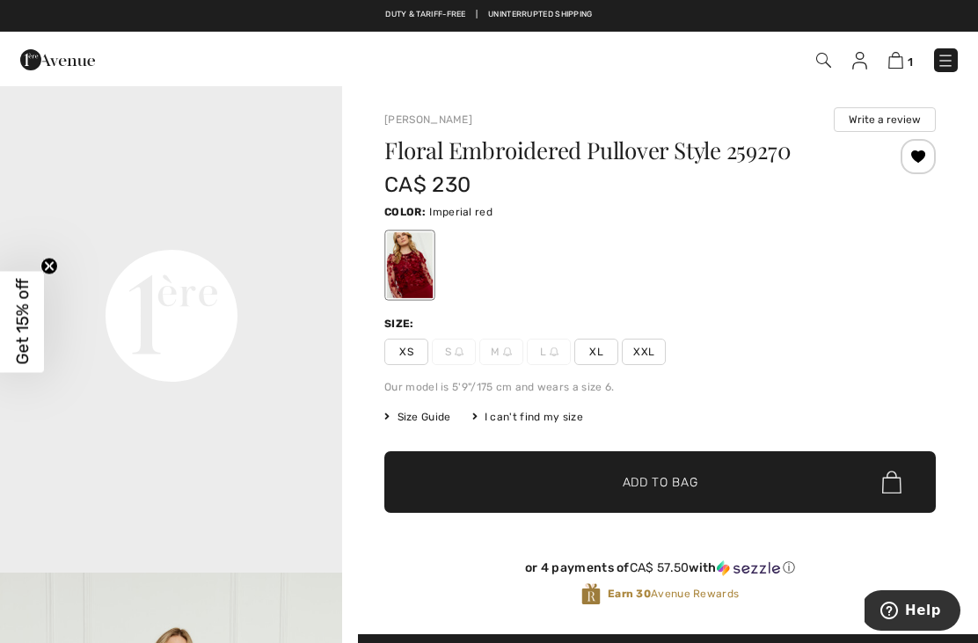
scroll to position [1052, 0]
click at [410, 355] on span "XS" at bounding box center [407, 352] width 44 height 26
click at [574, 501] on span "✔ Added to Bag Add to Bag" at bounding box center [661, 482] width 552 height 62
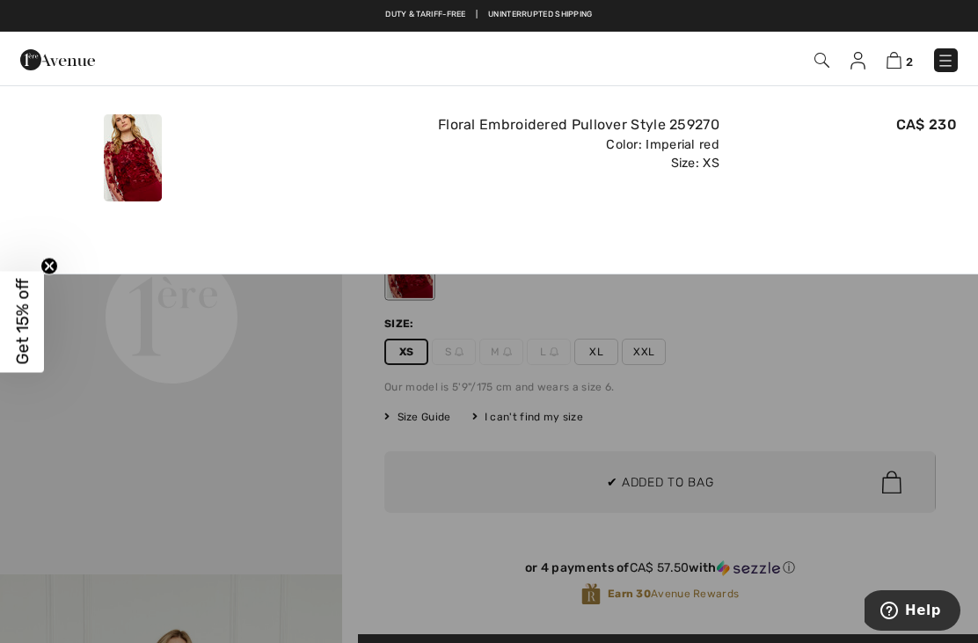
scroll to position [0, 0]
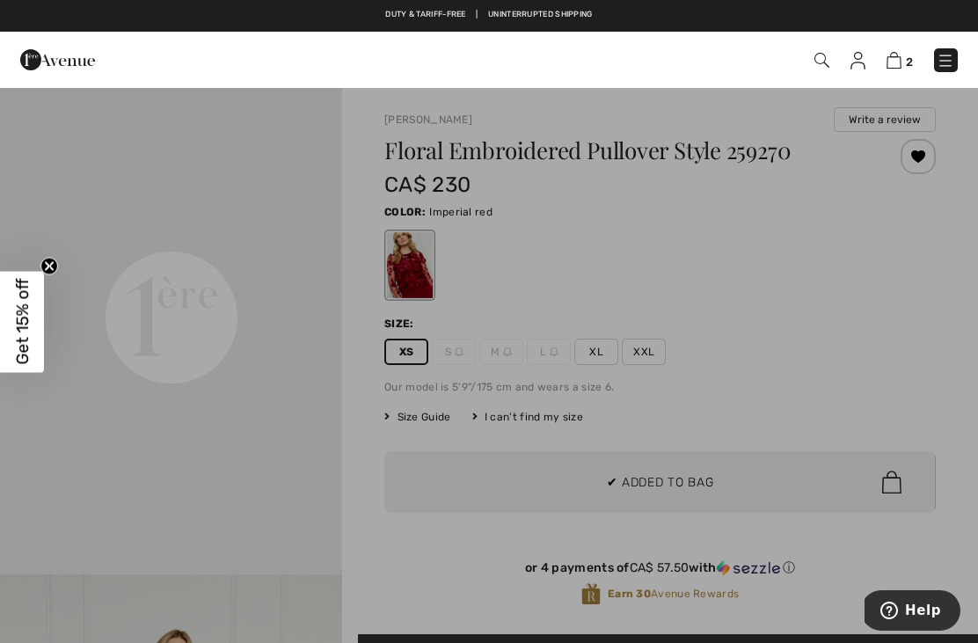
click at [481, 436] on div at bounding box center [489, 321] width 978 height 643
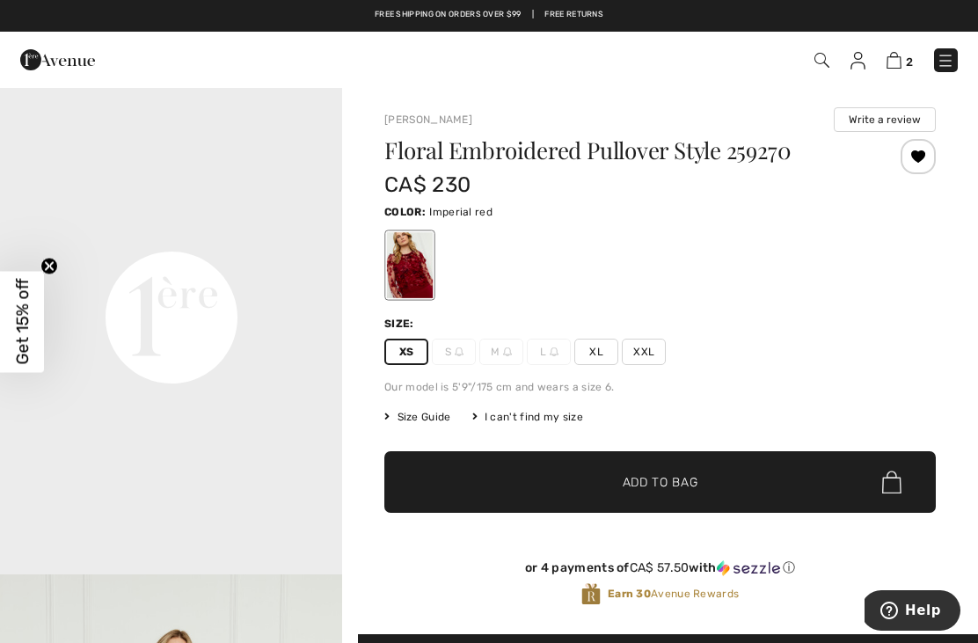
click at [795, 58] on span "2" at bounding box center [690, 60] width 536 height 24
click at [859, 62] on img at bounding box center [858, 61] width 15 height 18
click at [855, 61] on img at bounding box center [858, 61] width 15 height 18
click at [862, 57] on img at bounding box center [858, 61] width 15 height 18
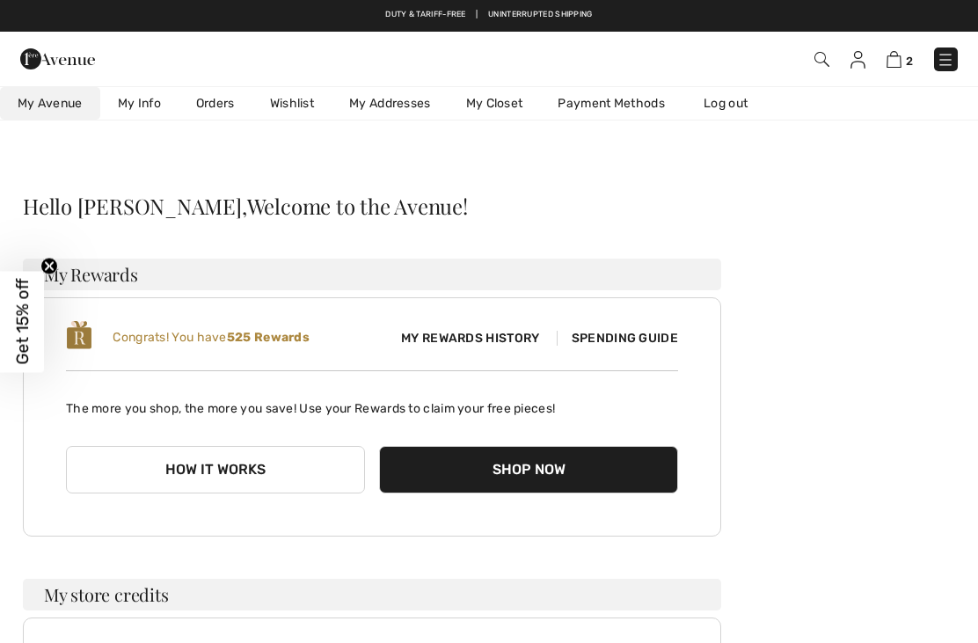
click at [310, 100] on link "Wishlist" at bounding box center [292, 103] width 79 height 33
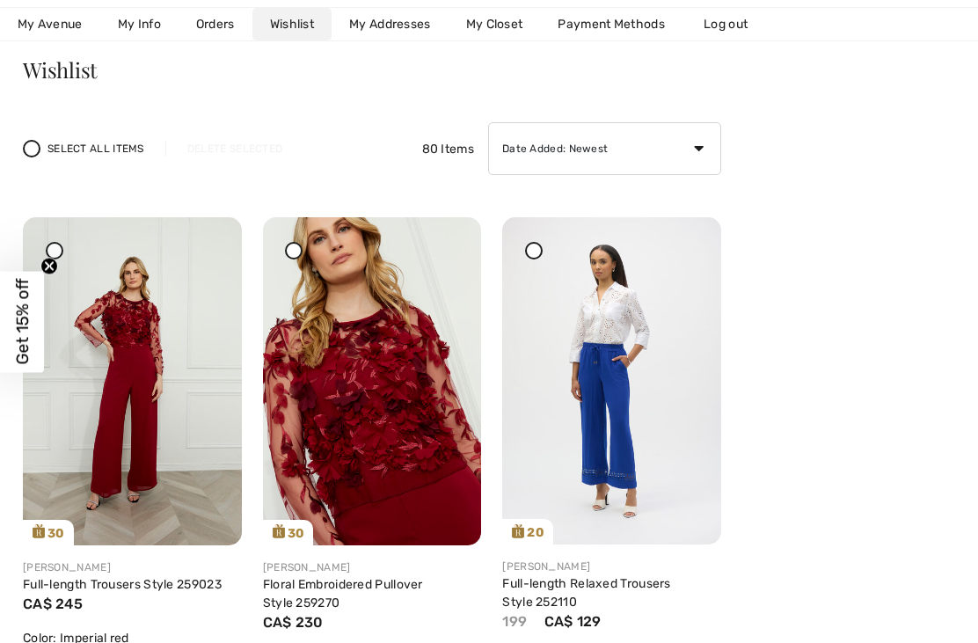
scroll to position [133, 0]
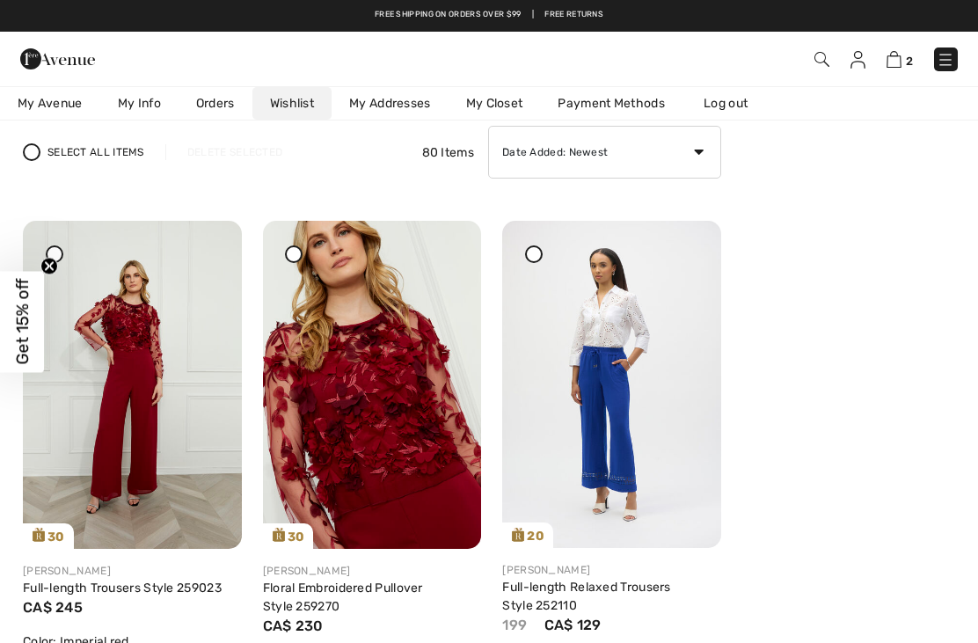
click at [91, 472] on img at bounding box center [132, 385] width 219 height 328
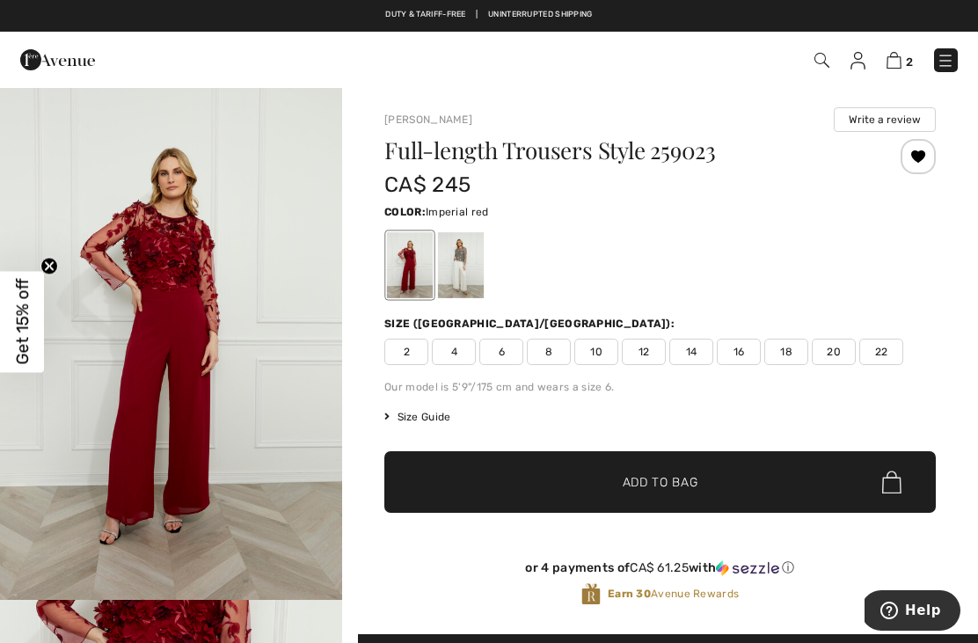
click at [414, 356] on span "2" at bounding box center [407, 352] width 44 height 26
click at [542, 472] on span "✔ Added to Bag Add to Bag" at bounding box center [661, 482] width 552 height 62
click at [642, 482] on span "Add to Bag" at bounding box center [661, 482] width 76 height 18
click at [892, 56] on img at bounding box center [894, 60] width 15 height 17
click at [893, 58] on img at bounding box center [894, 60] width 15 height 17
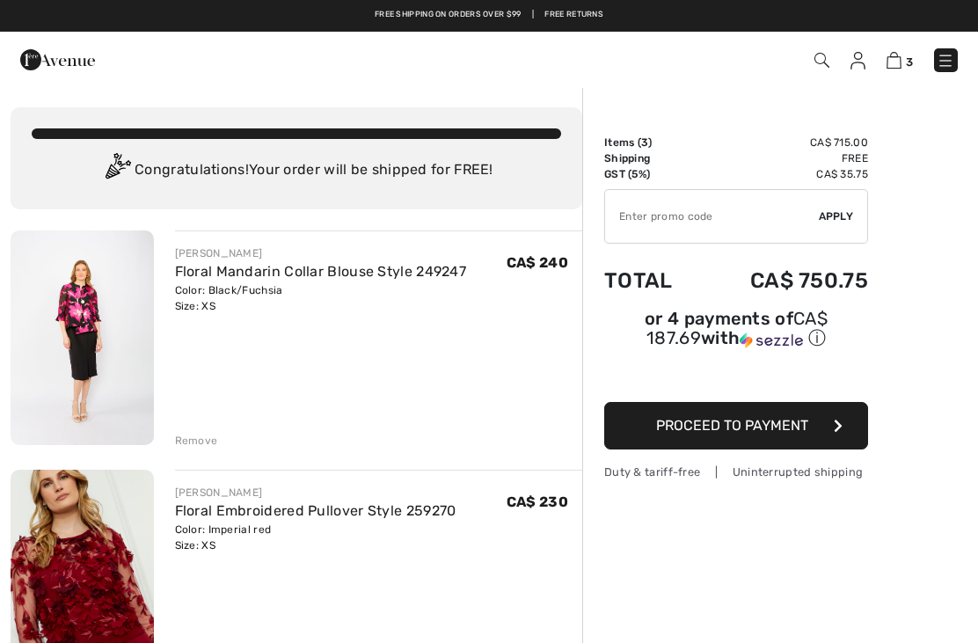
click at [65, 318] on img at bounding box center [82, 338] width 143 height 215
click at [65, 325] on img at bounding box center [82, 338] width 143 height 215
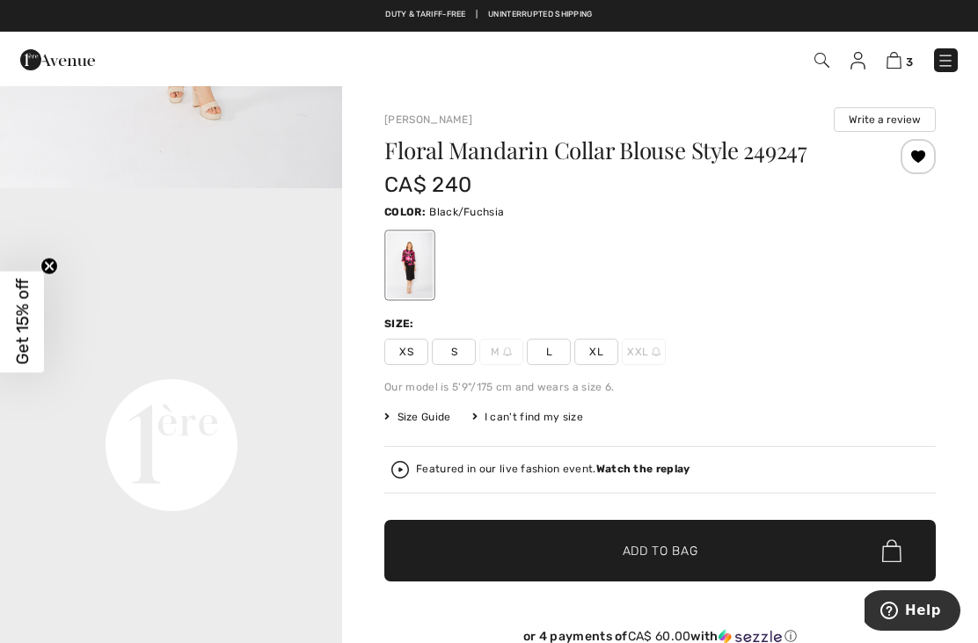
scroll to position [927, 0]
click at [905, 50] on link "3" at bounding box center [900, 59] width 26 height 21
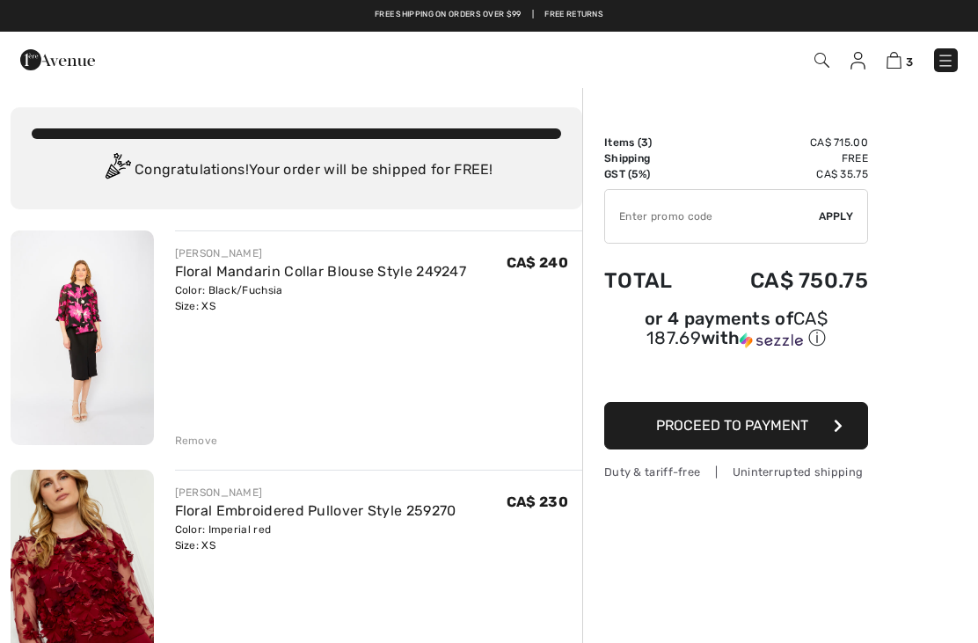
click at [892, 55] on img at bounding box center [894, 60] width 15 height 17
click at [71, 311] on img at bounding box center [82, 338] width 143 height 215
click at [182, 267] on link "Floral Mandarin Collar Blouse Style 249247" at bounding box center [321, 271] width 292 height 17
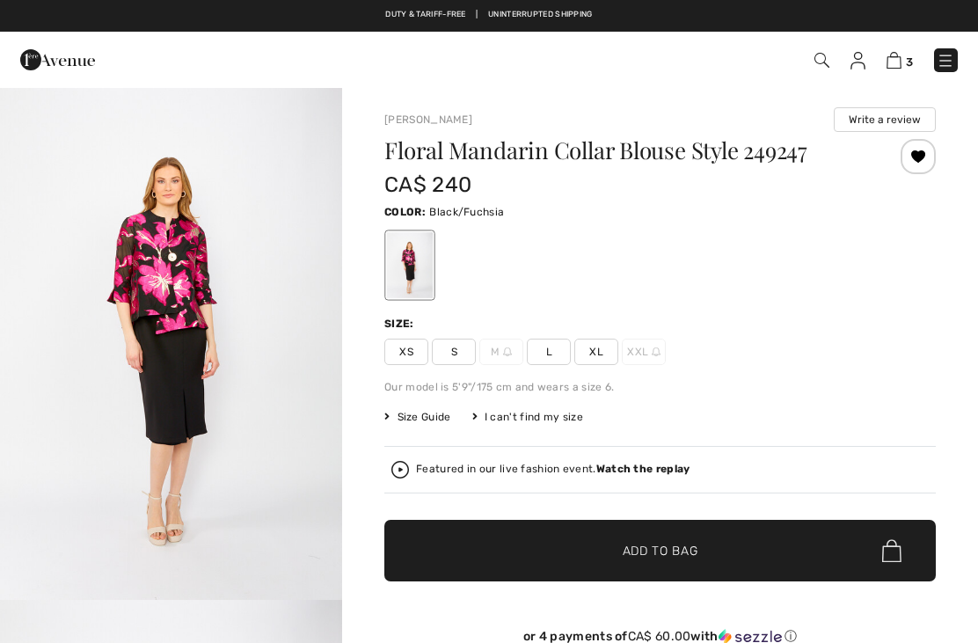
checkbox input "true"
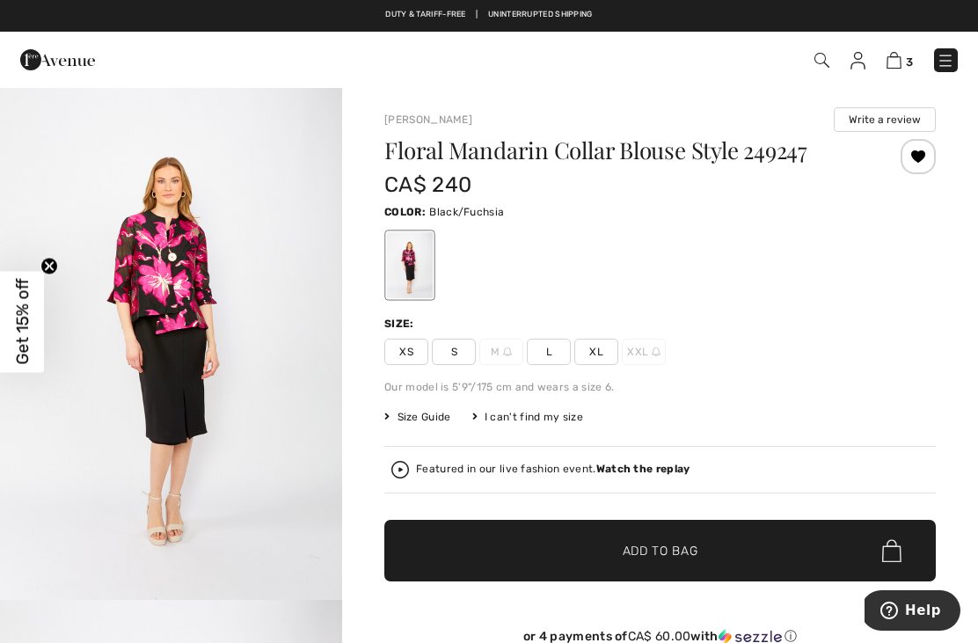
click at [407, 476] on img at bounding box center [401, 470] width 18 height 18
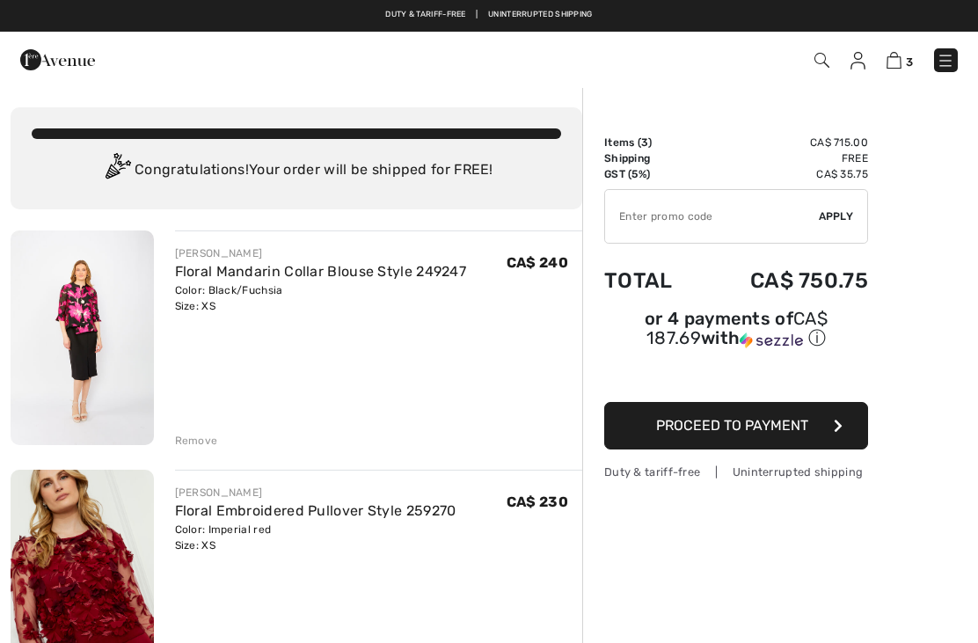
click at [58, 424] on img at bounding box center [82, 338] width 143 height 215
click at [861, 52] on img at bounding box center [858, 61] width 15 height 18
click at [853, 55] on img at bounding box center [858, 61] width 15 height 18
click at [855, 62] on img at bounding box center [858, 61] width 15 height 18
click at [866, 55] on img at bounding box center [858, 61] width 15 height 18
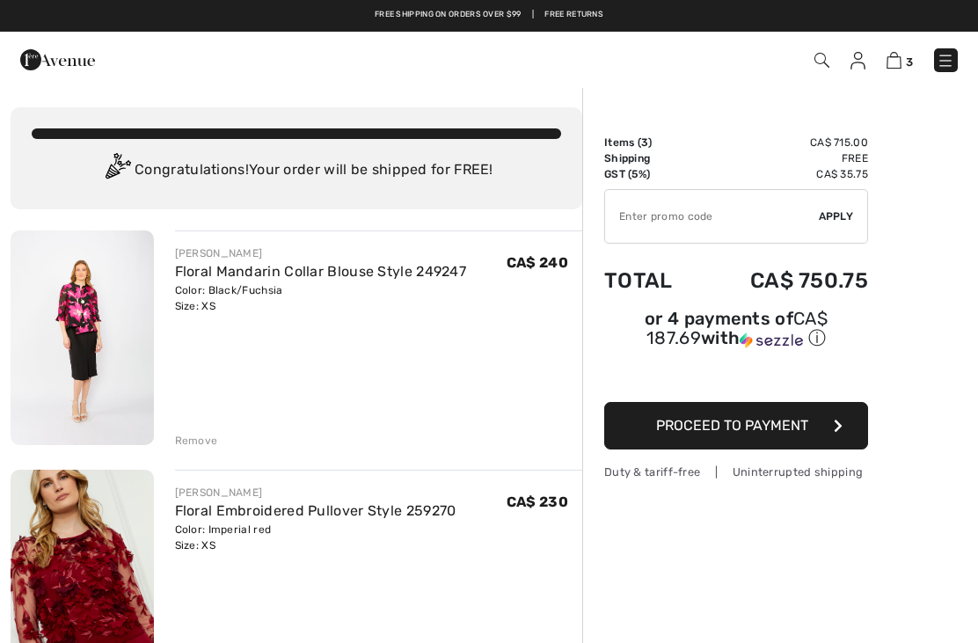
click at [861, 55] on img at bounding box center [858, 61] width 15 height 18
click at [853, 55] on img at bounding box center [858, 61] width 15 height 18
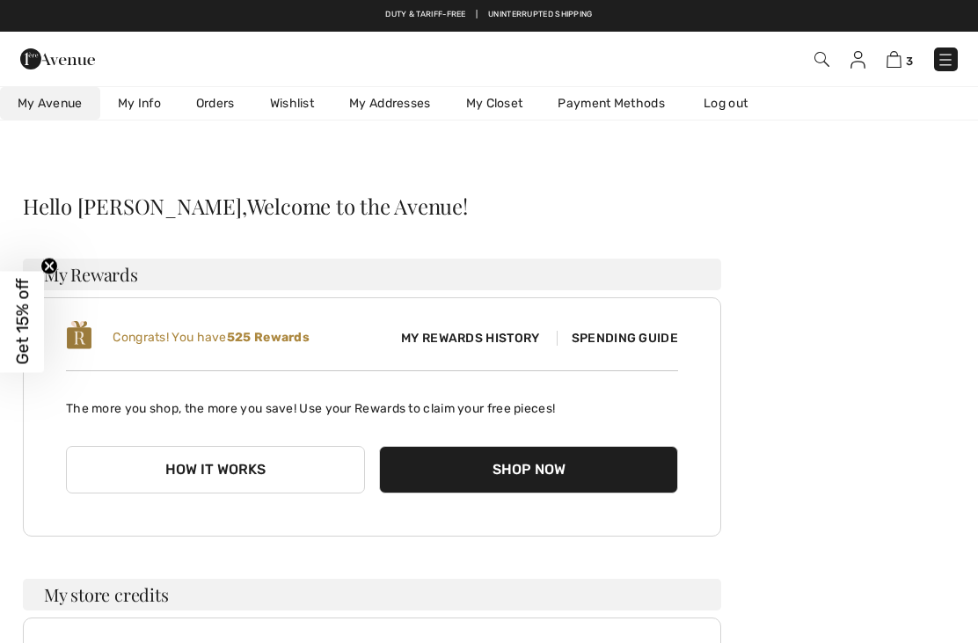
click at [304, 106] on link "Wishlist" at bounding box center [292, 103] width 79 height 33
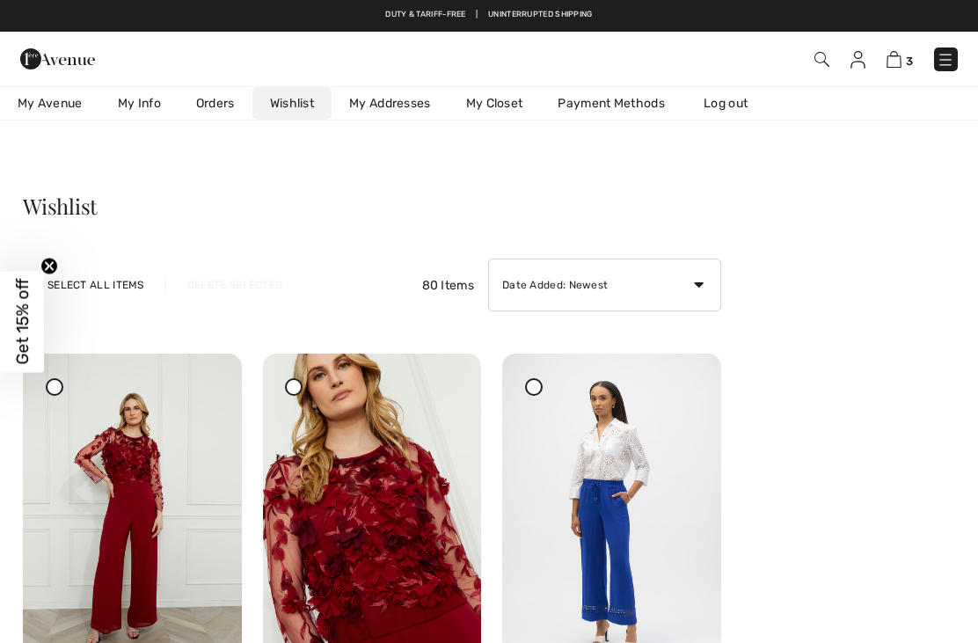
click at [902, 40] on div "3 Checkout Hi, [PERSON_NAME]! 525 Reward points" at bounding box center [489, 59] width 978 height 55
click at [891, 55] on img at bounding box center [894, 59] width 15 height 17
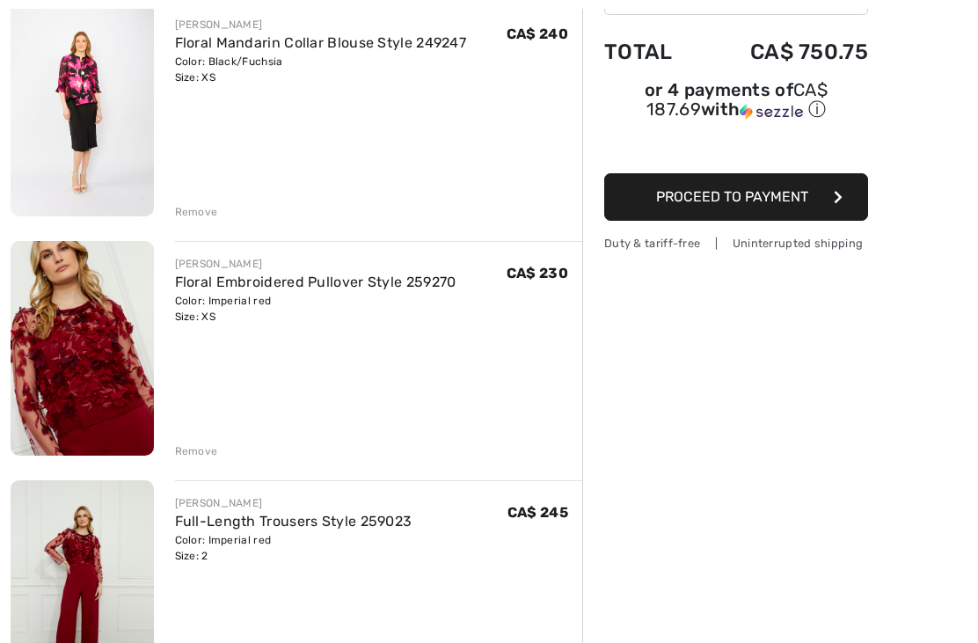
scroll to position [245, 0]
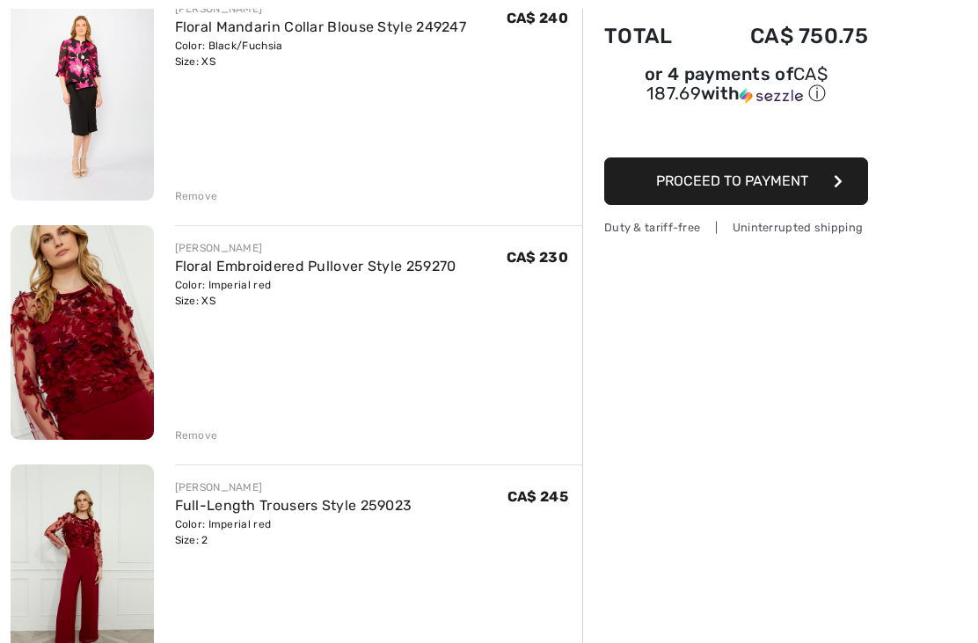
click at [192, 426] on div "Remove" at bounding box center [379, 433] width 408 height 19
click at [194, 437] on div "Remove" at bounding box center [196, 436] width 43 height 16
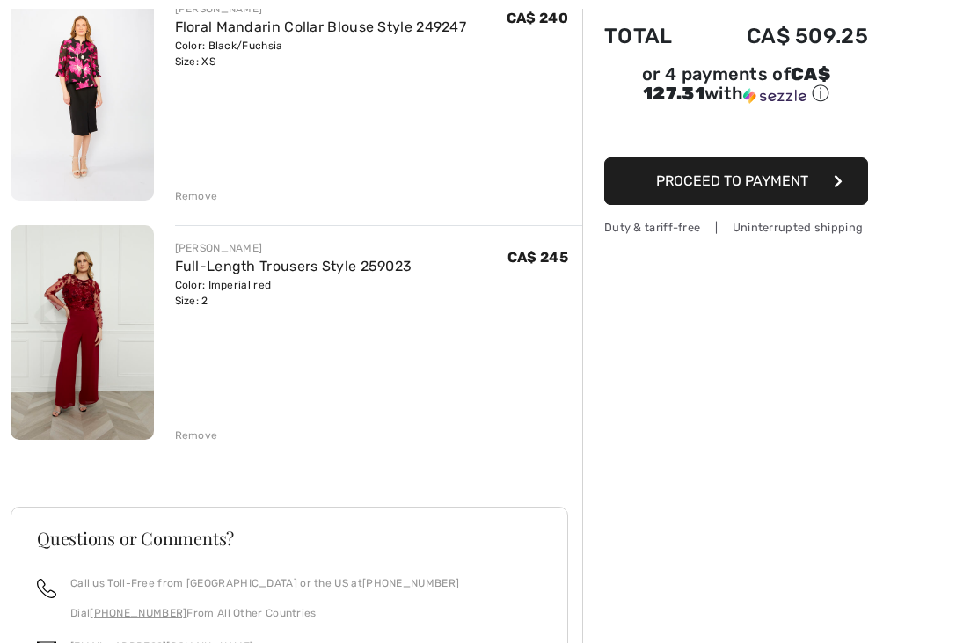
click at [188, 422] on div "FRANK LYMAN Full-Length Trousers Style 259023 Color: Imperial red Size: 2 Final…" at bounding box center [379, 334] width 408 height 218
click at [192, 436] on div "Remove" at bounding box center [196, 436] width 43 height 16
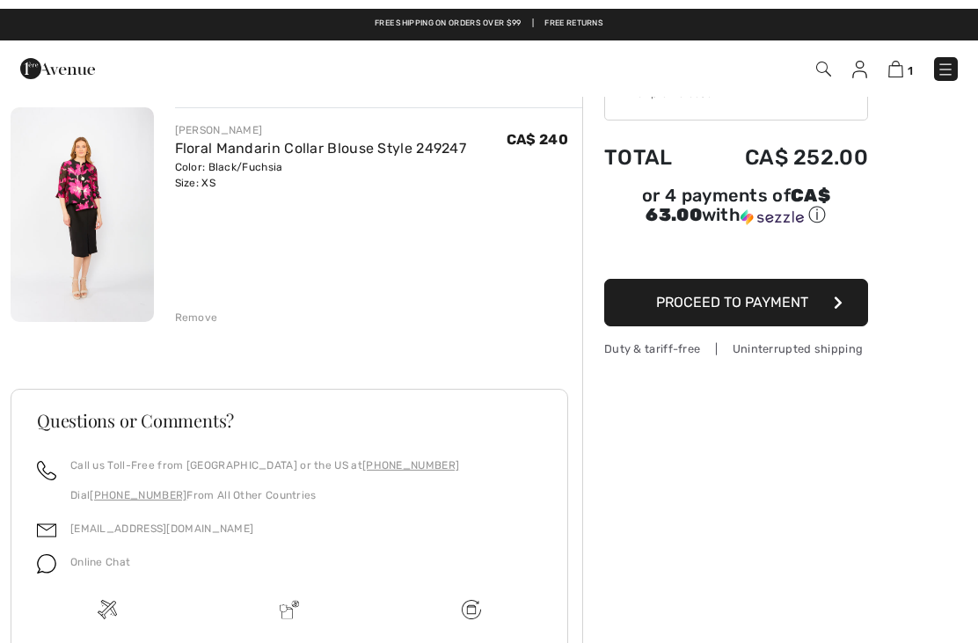
scroll to position [0, 0]
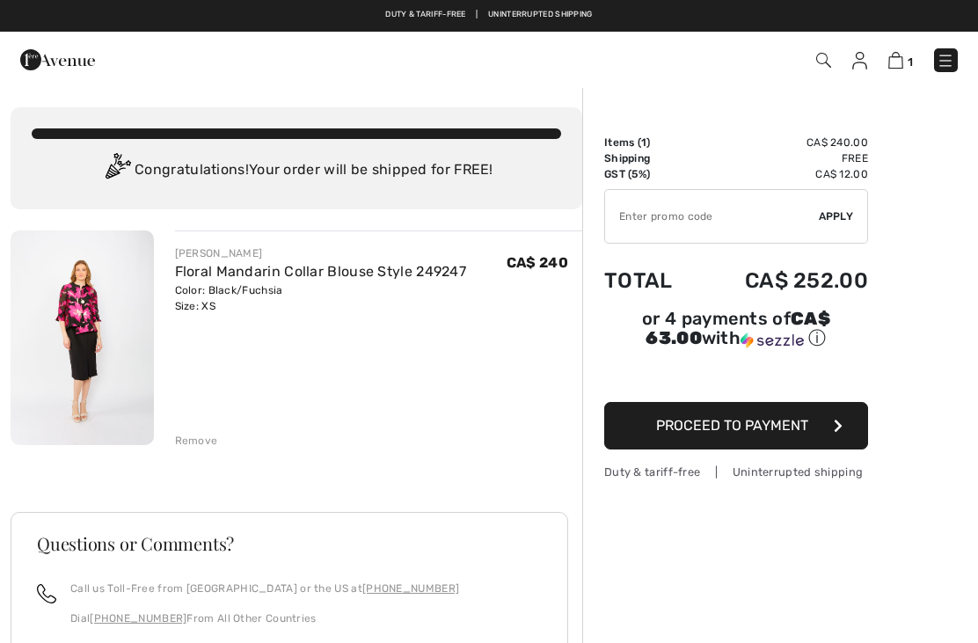
click at [663, 426] on span "Proceed to Payment" at bounding box center [732, 425] width 152 height 17
click at [778, 430] on span "Proceed to Payment" at bounding box center [732, 425] width 152 height 17
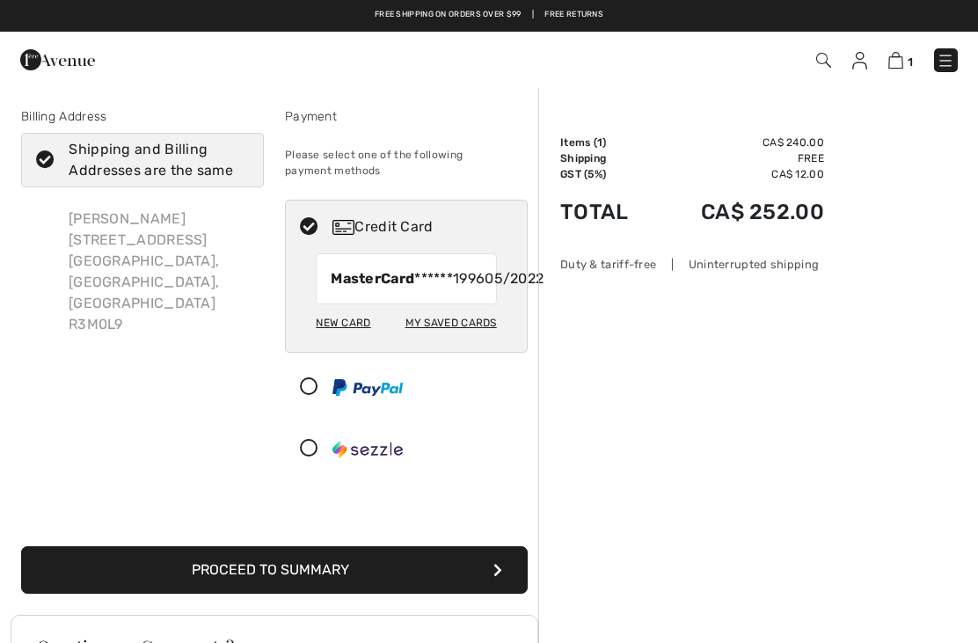
click at [355, 352] on div "New Card My Saved Cards" at bounding box center [406, 328] width 181 height 48
click at [339, 338] on div "New Card" at bounding box center [343, 323] width 55 height 30
radio input "true"
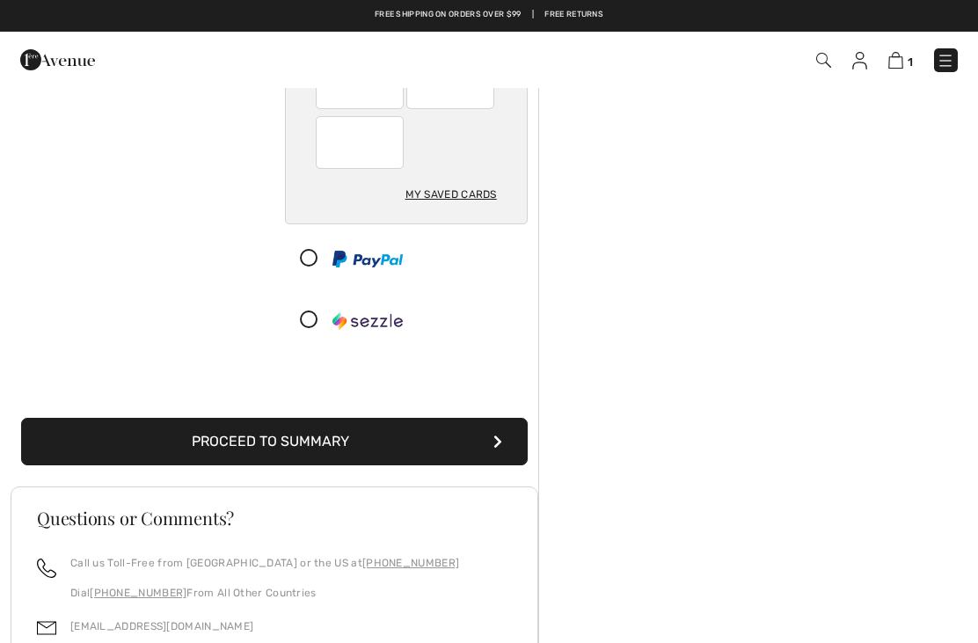
scroll to position [266, 0]
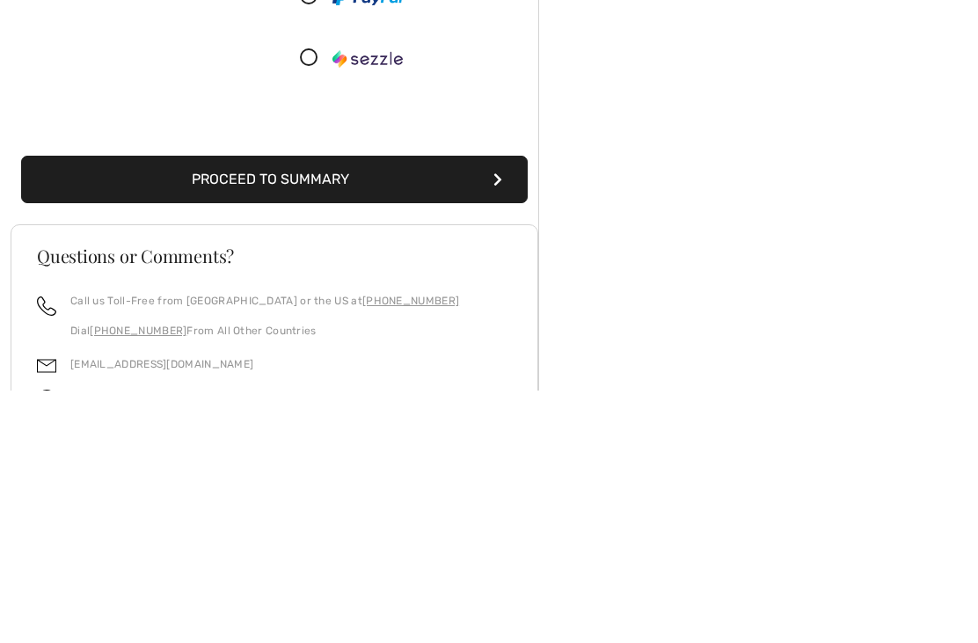
click at [97, 409] on button "Proceed to Summary" at bounding box center [274, 433] width 507 height 48
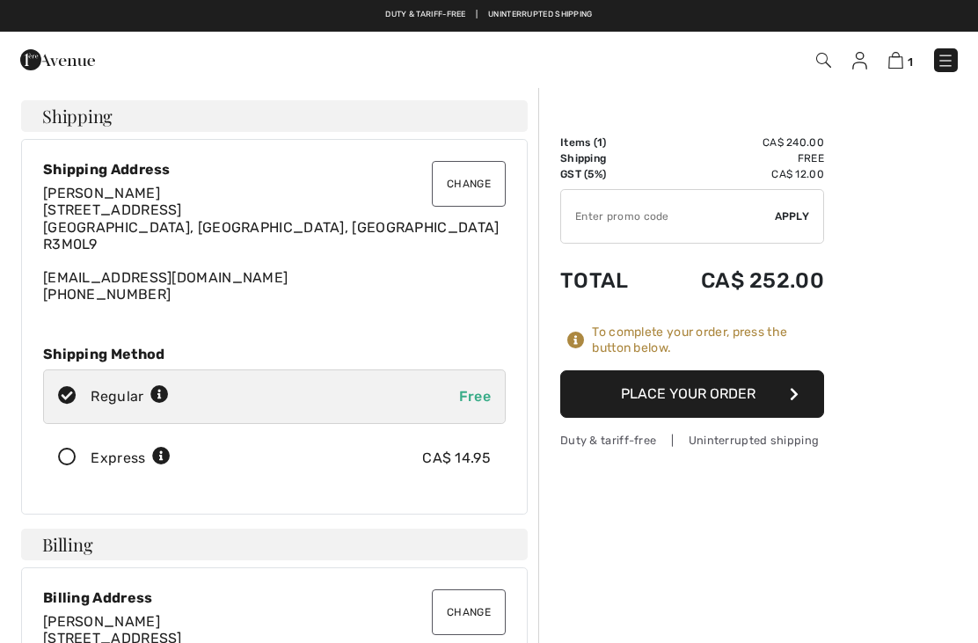
click at [628, 394] on button "Place Your Order" at bounding box center [692, 394] width 264 height 48
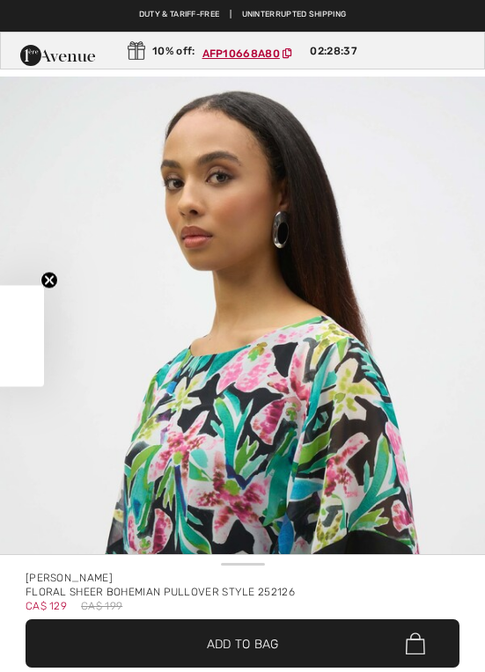
checkbox input "true"
